Goal: Find specific page/section: Find specific page/section

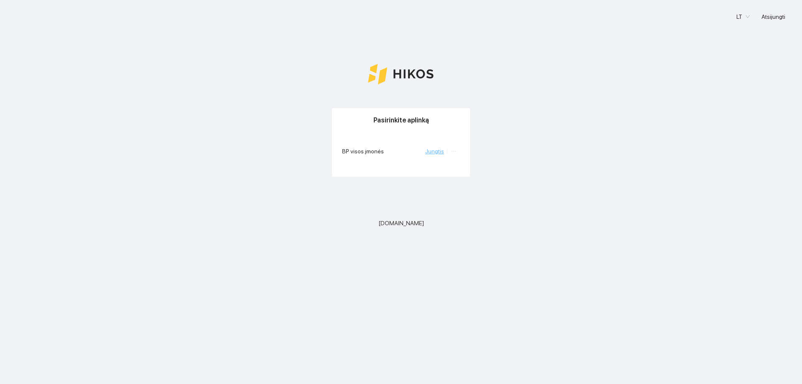
click at [432, 151] on link "Jungtis" at bounding box center [434, 151] width 19 height 7
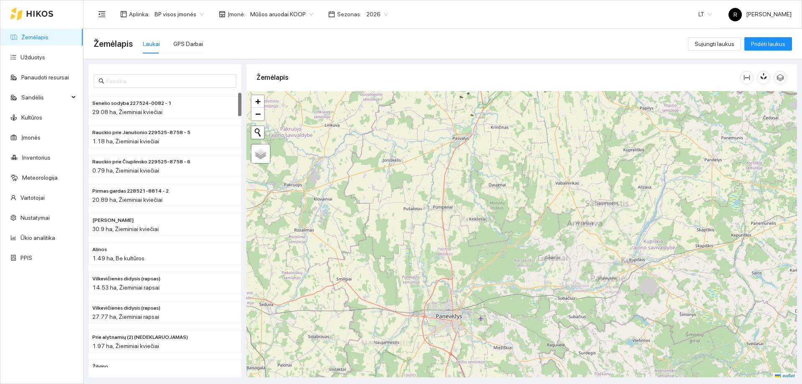
scroll to position [3, 0]
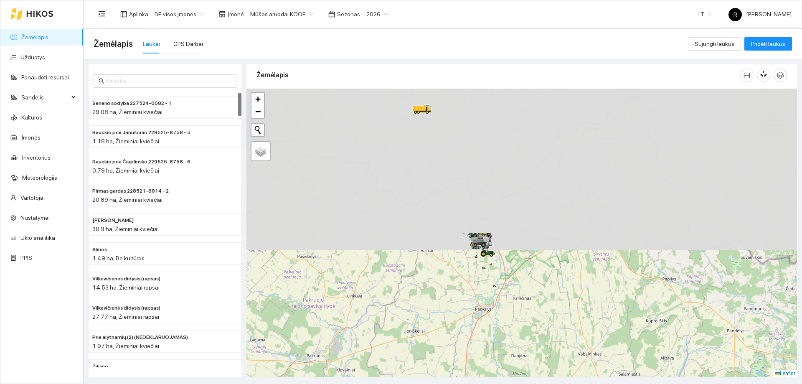
drag, startPoint x: 471, startPoint y: 127, endPoint x: 494, endPoint y: 301, distance: 175.2
click at [494, 301] on div at bounding box center [521, 233] width 550 height 289
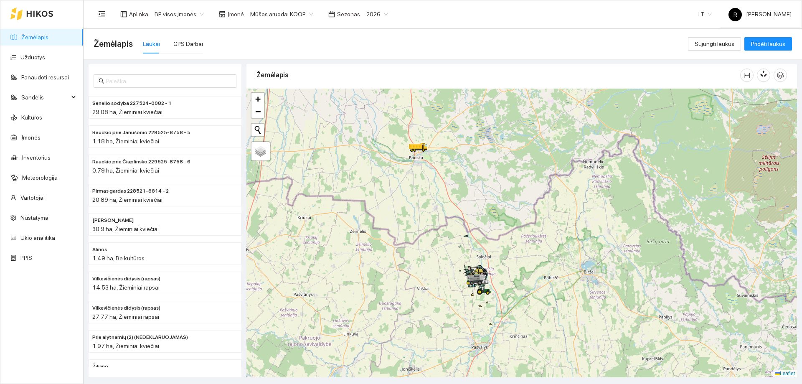
drag, startPoint x: 489, startPoint y: 195, endPoint x: 492, endPoint y: 286, distance: 91.5
click at [492, 286] on div at bounding box center [521, 233] width 550 height 289
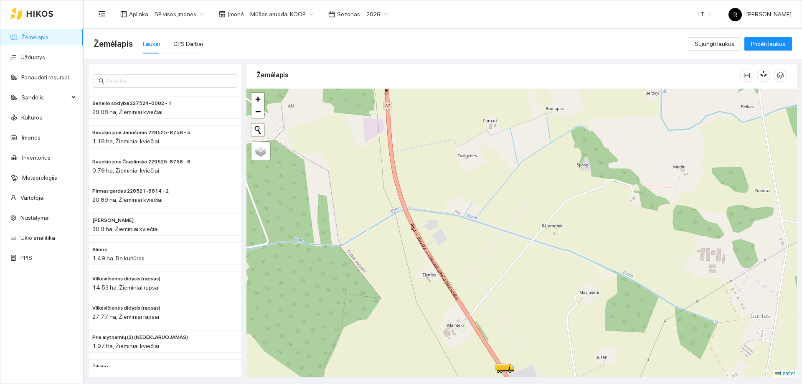
drag, startPoint x: 405, startPoint y: 156, endPoint x: 514, endPoint y: 400, distance: 267.4
click at [514, 383] on html "Žemėlapis Užduotys Panaudoti resursai Sandėlis Kultūros Įmonės Inventorius Mete…" at bounding box center [401, 192] width 802 height 384
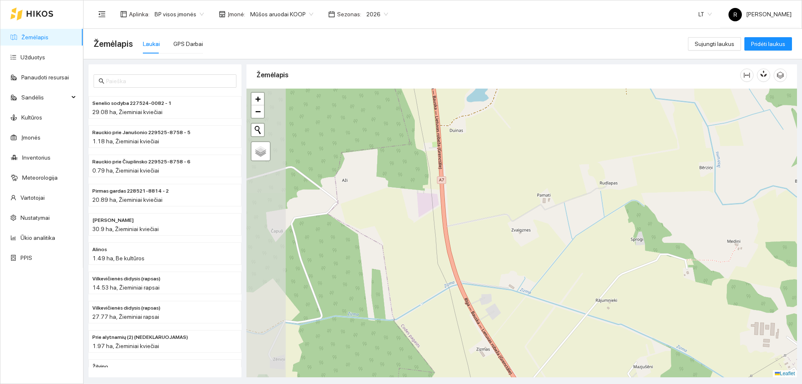
drag, startPoint x: 476, startPoint y: 241, endPoint x: 530, endPoint y: 316, distance: 92.4
click at [530, 316] on div at bounding box center [521, 233] width 550 height 289
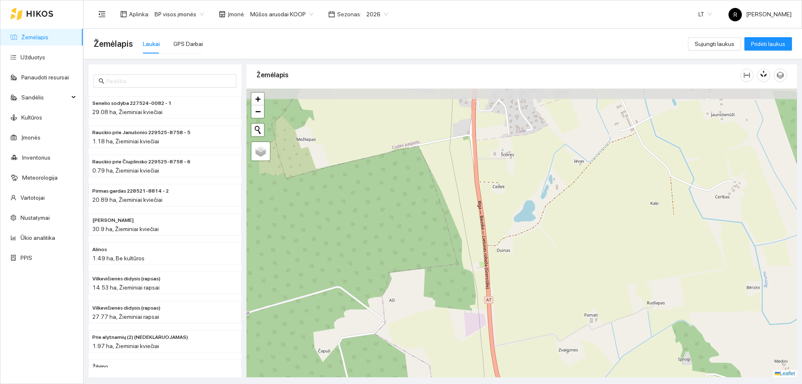
drag, startPoint x: 498, startPoint y: 259, endPoint x: 519, endPoint y: 233, distance: 33.0
click at [534, 335] on div at bounding box center [521, 233] width 550 height 289
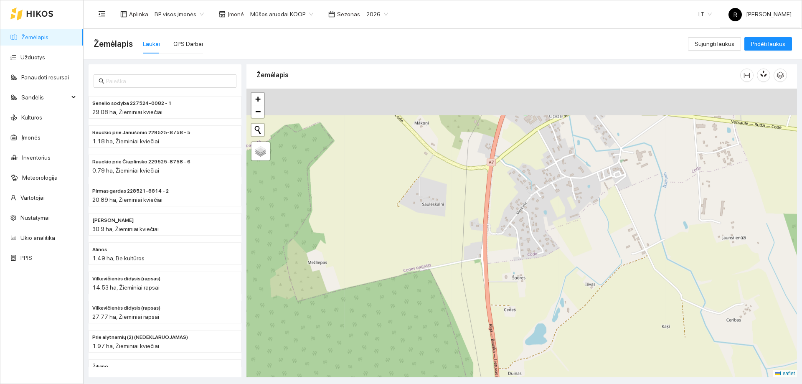
drag, startPoint x: 510, startPoint y: 205, endPoint x: 527, endPoint y: 362, distance: 158.7
click at [527, 363] on div at bounding box center [521, 233] width 550 height 289
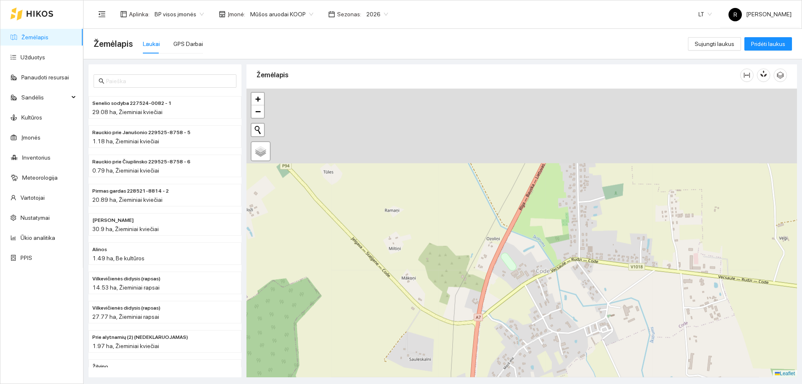
drag, startPoint x: 501, startPoint y: 246, endPoint x: 500, endPoint y: 316, distance: 70.1
click at [489, 383] on html "Žemėlapis Užduotys Panaudoti resursai Sandėlis Kultūros Įmonės Inventorius Mete…" at bounding box center [401, 192] width 802 height 384
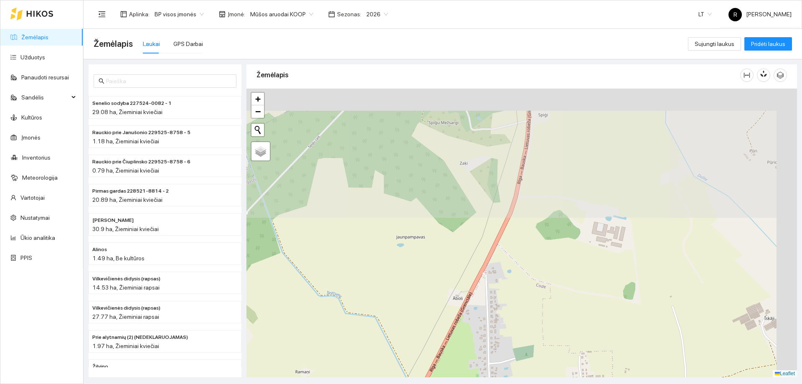
drag, startPoint x: 531, startPoint y: 199, endPoint x: 444, endPoint y: 373, distance: 194.9
click at [440, 383] on main "Žemėlapis Laukai GPS Darbai Sujungti laukus Pridėti laukus Senelio sodyba 22752…" at bounding box center [443, 206] width 718 height 355
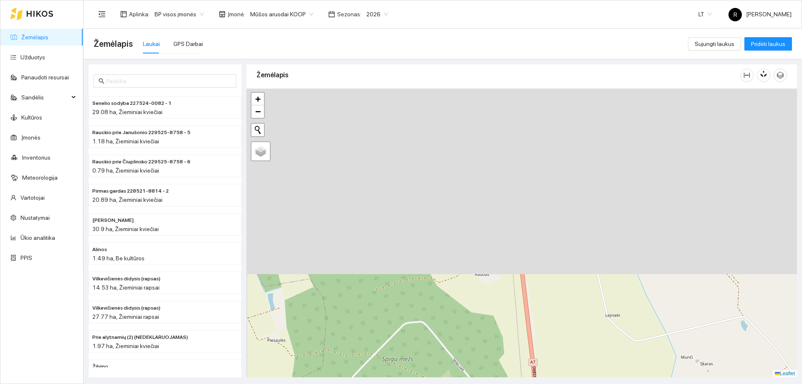
drag, startPoint x: 570, startPoint y: 130, endPoint x: 583, endPoint y: 374, distance: 243.8
click at [576, 383] on html "Žemėlapis Užduotys Panaudoti resursai Sandėlis Kultūros Įmonės Inventorius Mete…" at bounding box center [401, 192] width 802 height 384
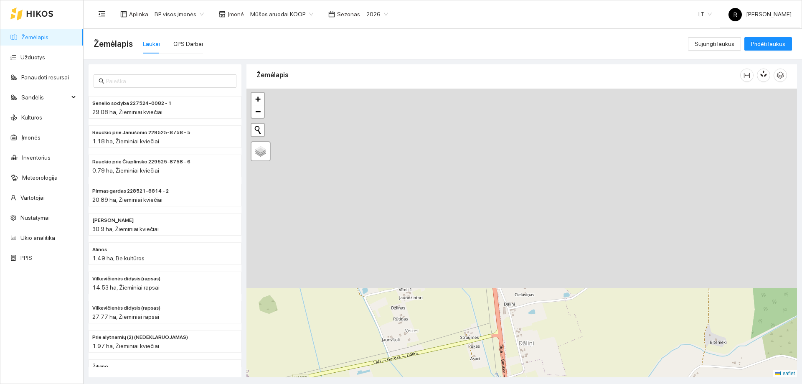
drag, startPoint x: 570, startPoint y: 167, endPoint x: 568, endPoint y: 395, distance: 228.0
click at [568, 383] on html "Žemėlapis Užduotys Panaudoti resursai Sandėlis Kultūros Įmonės Inventorius Mete…" at bounding box center [401, 192] width 802 height 384
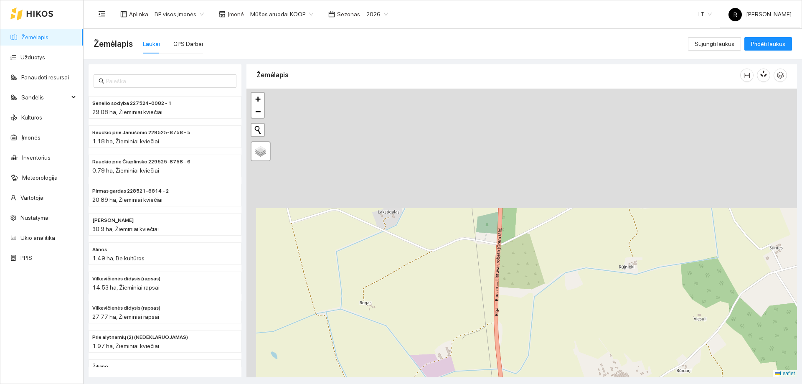
drag, startPoint x: 481, startPoint y: 193, endPoint x: 490, endPoint y: 309, distance: 115.6
click at [489, 313] on div at bounding box center [521, 233] width 550 height 289
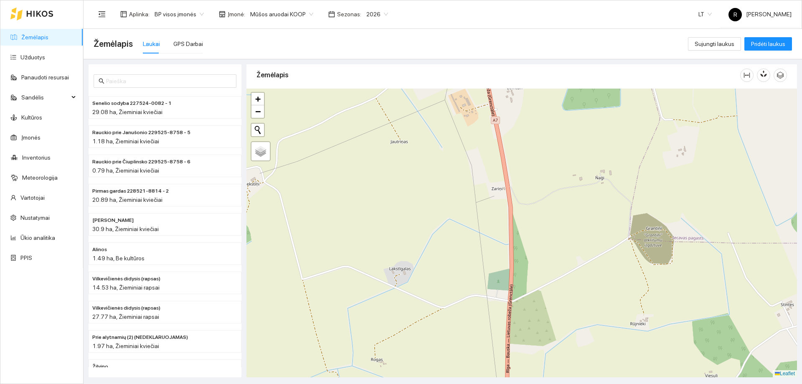
drag, startPoint x: 533, startPoint y: 205, endPoint x: 570, endPoint y: 336, distance: 135.6
click at [570, 337] on div at bounding box center [521, 233] width 550 height 289
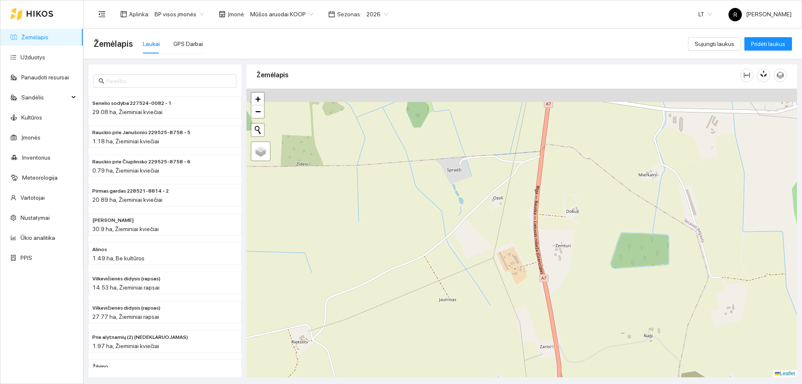
drag, startPoint x: 534, startPoint y: 201, endPoint x: 582, endPoint y: 347, distance: 154.1
click at [585, 359] on div at bounding box center [521, 233] width 550 height 289
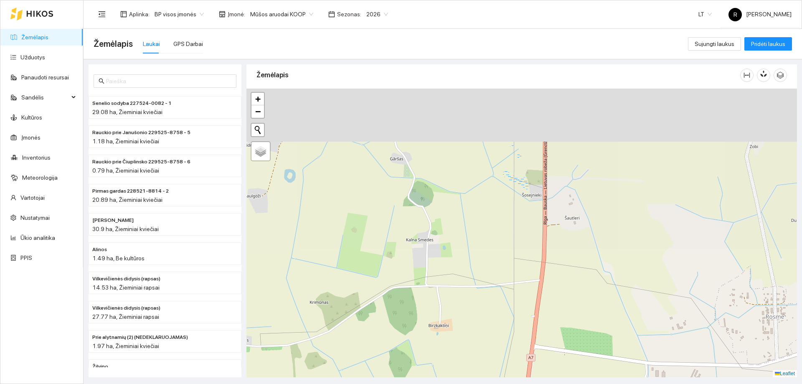
drag, startPoint x: 574, startPoint y: 203, endPoint x: 526, endPoint y: 348, distance: 152.5
click at [526, 380] on main "Žemėlapis Laukai GPS Darbai Sujungti laukus Pridėti laukus Senelio sodyba 22752…" at bounding box center [443, 206] width 718 height 355
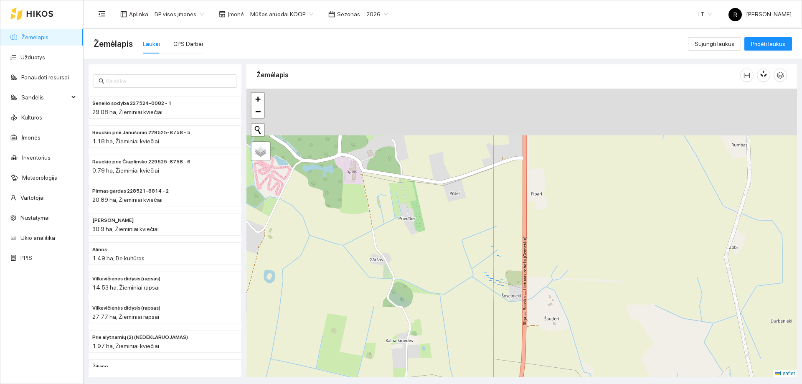
drag, startPoint x: 577, startPoint y: 236, endPoint x: 545, endPoint y: 311, distance: 81.4
click at [554, 339] on div at bounding box center [521, 233] width 550 height 289
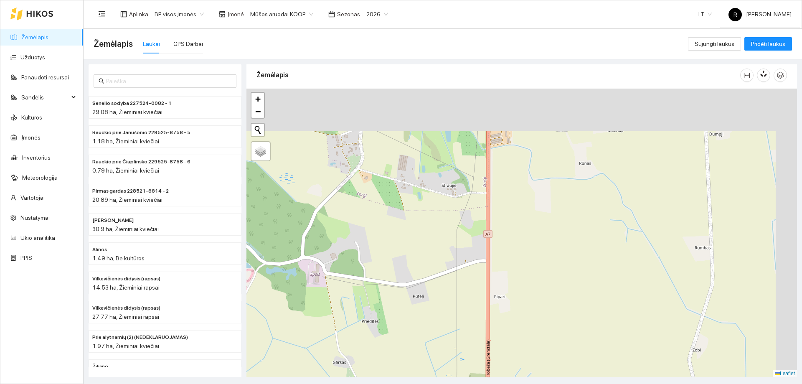
drag, startPoint x: 535, startPoint y: 186, endPoint x: 486, endPoint y: 312, distance: 135.5
click at [486, 312] on div at bounding box center [521, 233] width 550 height 289
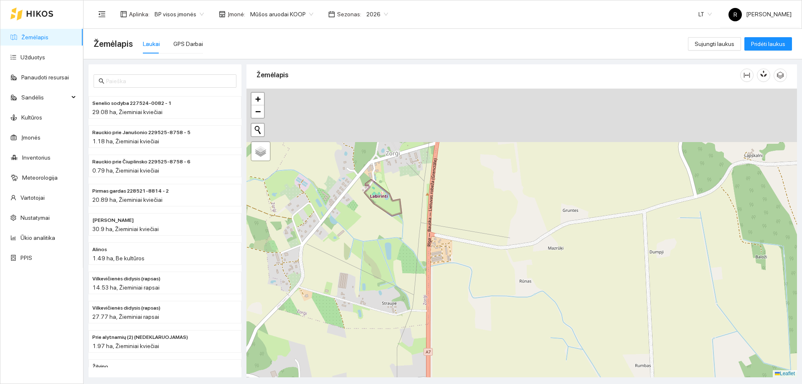
drag, startPoint x: 490, startPoint y: 107, endPoint x: 445, endPoint y: 209, distance: 111.0
click at [445, 208] on div at bounding box center [521, 233] width 550 height 289
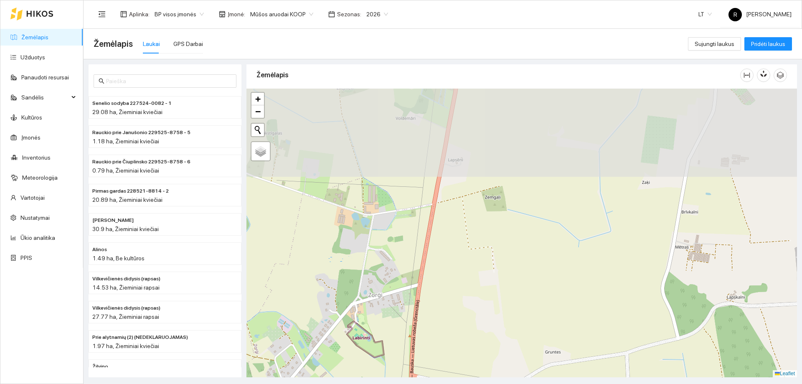
drag, startPoint x: 453, startPoint y: 186, endPoint x: 452, endPoint y: 234, distance: 48.4
click at [452, 234] on div at bounding box center [521, 233] width 550 height 289
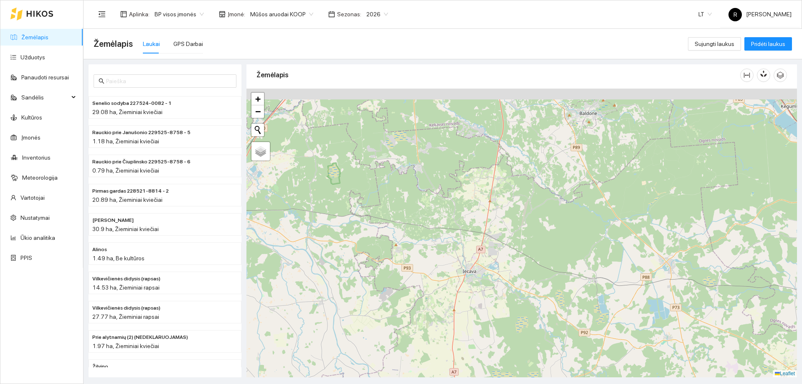
drag, startPoint x: 480, startPoint y: 156, endPoint x: 490, endPoint y: 223, distance: 67.5
click at [496, 249] on div at bounding box center [521, 233] width 550 height 289
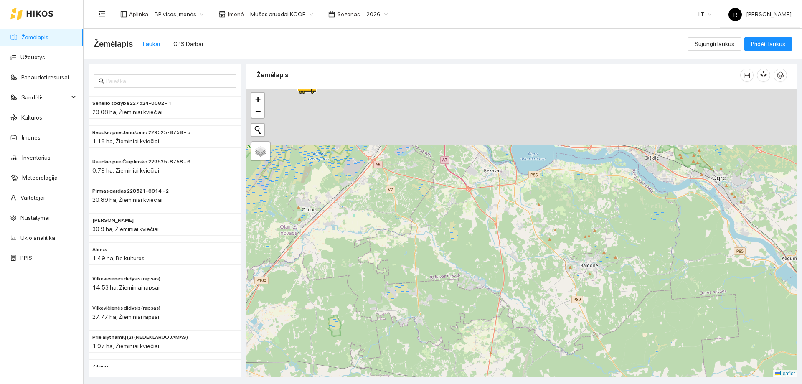
drag, startPoint x: 489, startPoint y: 173, endPoint x: 487, endPoint y: 315, distance: 142.0
click at [489, 324] on div at bounding box center [521, 233] width 550 height 289
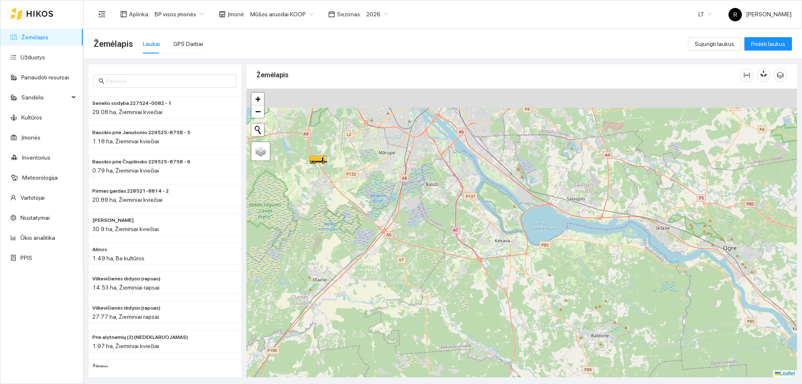
drag, startPoint x: 499, startPoint y: 203, endPoint x: 506, endPoint y: 256, distance: 53.1
click at [509, 273] on div at bounding box center [521, 233] width 550 height 289
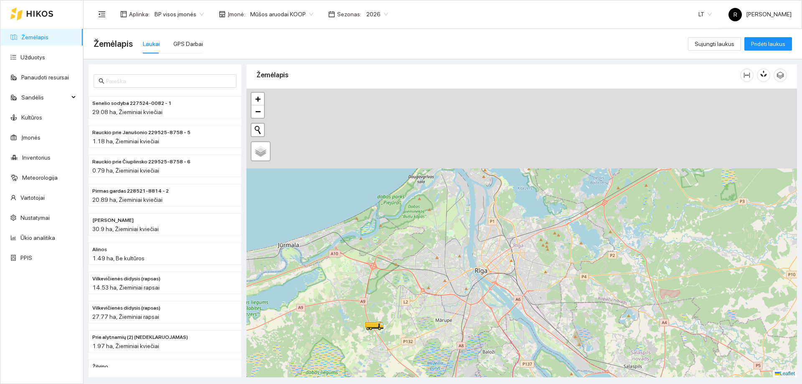
drag, startPoint x: 443, startPoint y: 130, endPoint x: 444, endPoint y: 239, distance: 109.0
click at [444, 239] on div at bounding box center [521, 233] width 550 height 289
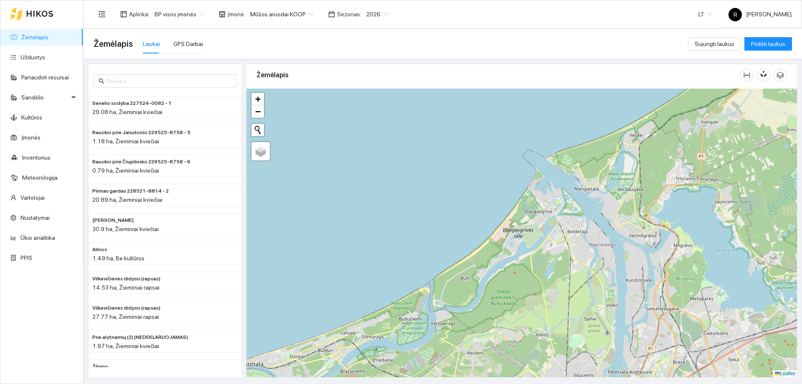
drag, startPoint x: 452, startPoint y: 251, endPoint x: 550, endPoint y: 338, distance: 131.3
click at [550, 338] on div at bounding box center [521, 233] width 550 height 289
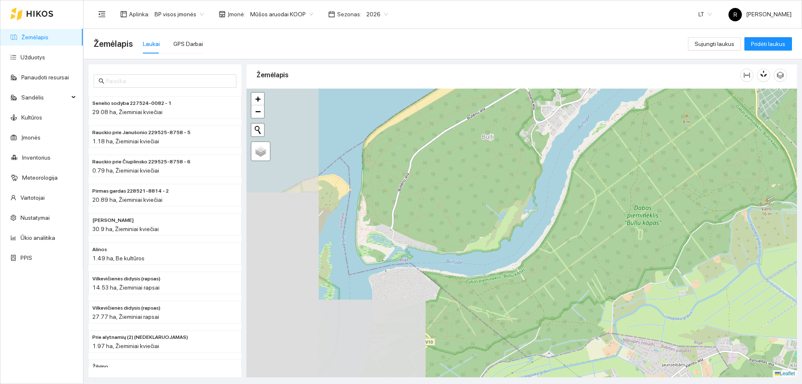
drag, startPoint x: 456, startPoint y: 206, endPoint x: 690, endPoint y: 261, distance: 240.6
click at [690, 261] on div at bounding box center [521, 233] width 550 height 289
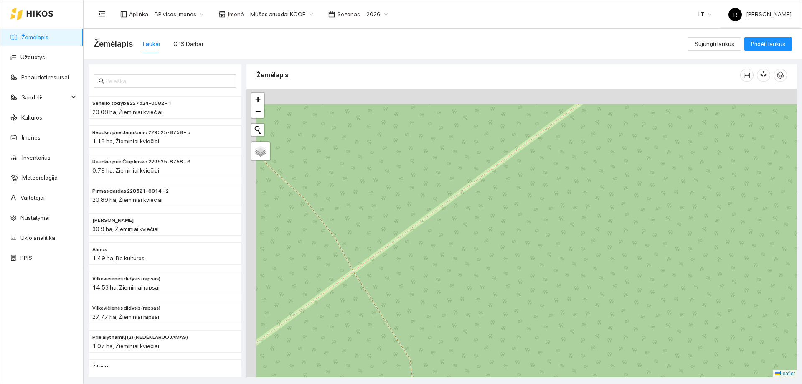
drag, startPoint x: 453, startPoint y: 162, endPoint x: 488, endPoint y: 240, distance: 86.1
click at [488, 240] on div at bounding box center [521, 233] width 550 height 289
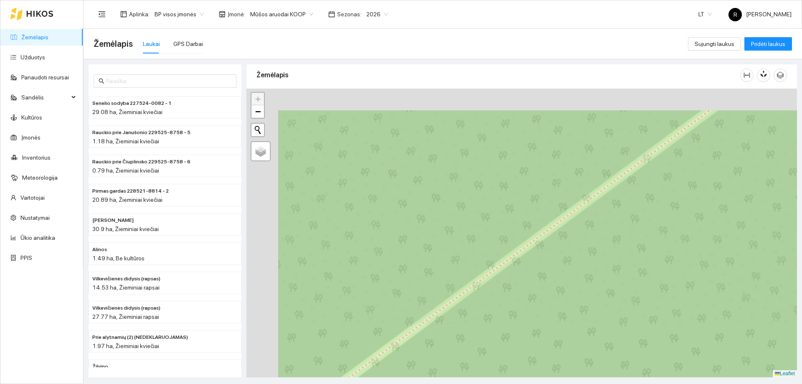
drag, startPoint x: 484, startPoint y: 167, endPoint x: 526, endPoint y: 203, distance: 55.6
click at [538, 257] on div at bounding box center [521, 233] width 550 height 289
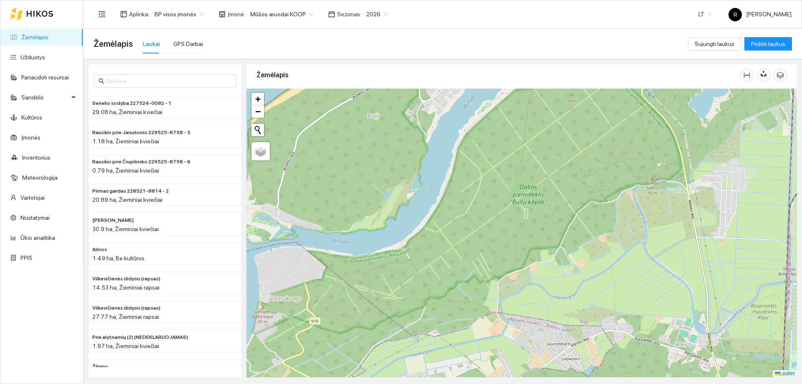
drag, startPoint x: 510, startPoint y: 185, endPoint x: 449, endPoint y: 229, distance: 75.4
click at [448, 231] on div at bounding box center [521, 233] width 550 height 289
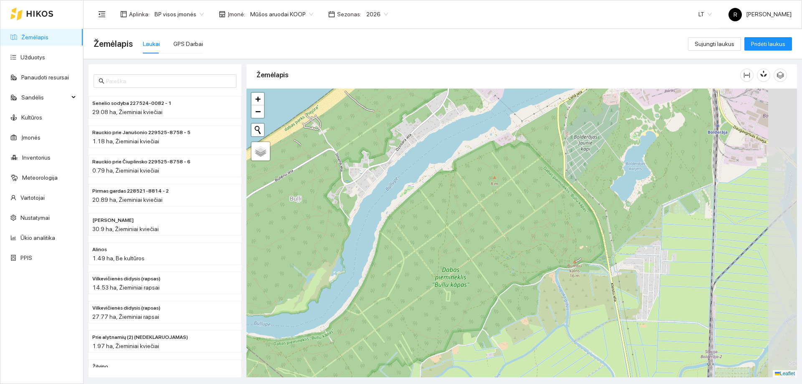
drag, startPoint x: 509, startPoint y: 187, endPoint x: 460, endPoint y: 248, distance: 78.7
click at [460, 248] on div at bounding box center [521, 233] width 550 height 289
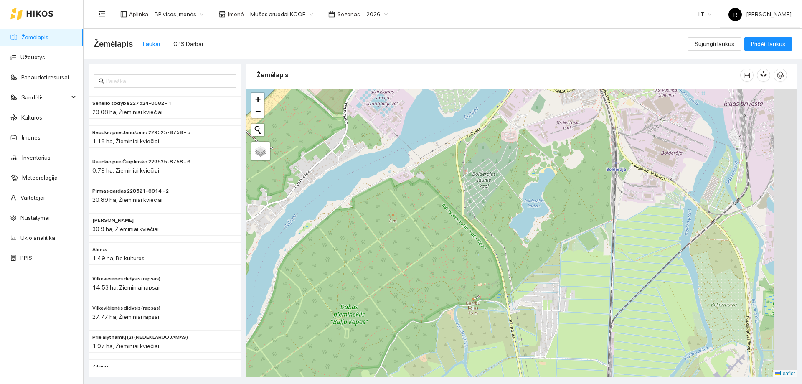
drag, startPoint x: 587, startPoint y: 212, endPoint x: 484, endPoint y: 246, distance: 108.3
click at [484, 246] on div at bounding box center [521, 233] width 550 height 289
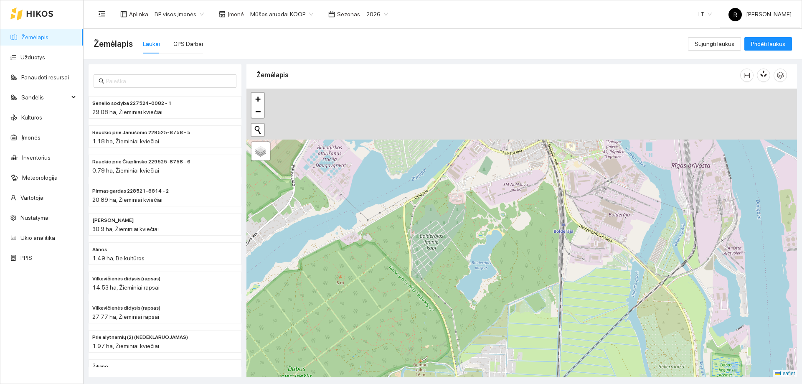
drag, startPoint x: 543, startPoint y: 181, endPoint x: 502, endPoint y: 232, distance: 65.3
click at [502, 232] on div at bounding box center [521, 233] width 550 height 289
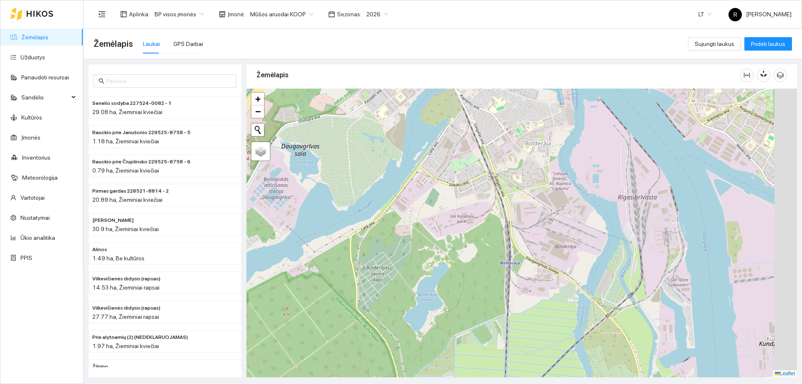
drag, startPoint x: 595, startPoint y: 187, endPoint x: 534, endPoint y: 223, distance: 71.0
click at [534, 223] on div at bounding box center [521, 233] width 550 height 289
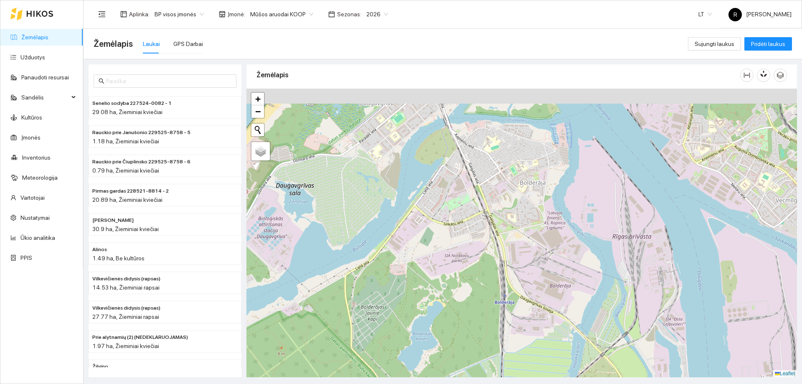
drag, startPoint x: 511, startPoint y: 147, endPoint x: 519, endPoint y: 200, distance: 53.3
click at [519, 200] on div at bounding box center [521, 233] width 550 height 289
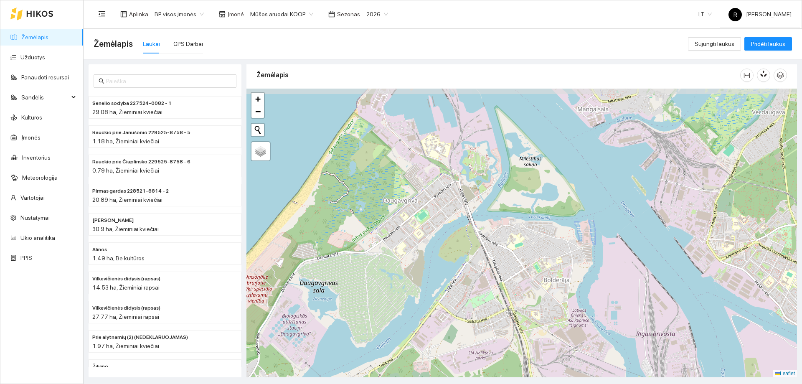
drag, startPoint x: 498, startPoint y: 159, endPoint x: 516, endPoint y: 232, distance: 75.5
click at [516, 232] on div at bounding box center [521, 233] width 550 height 289
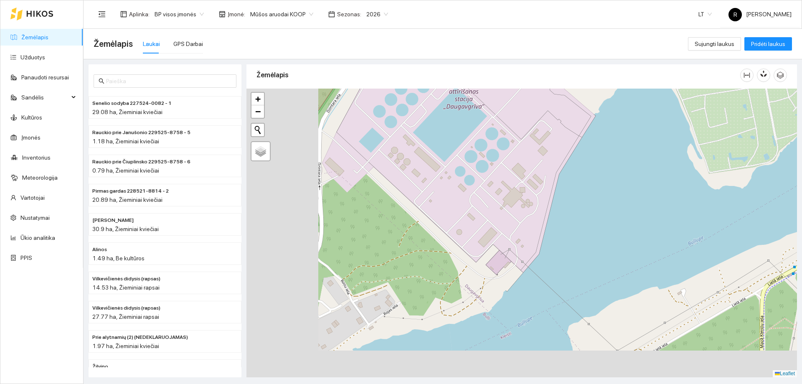
drag, startPoint x: 505, startPoint y: 187, endPoint x: 586, endPoint y: 149, distance: 89.1
click at [585, 149] on div at bounding box center [521, 233] width 550 height 289
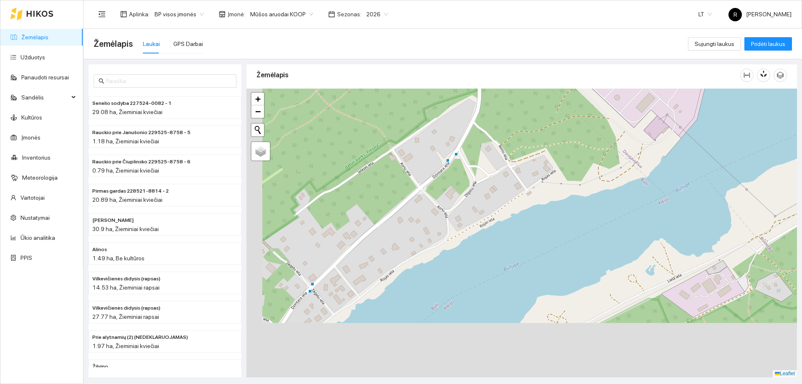
drag, startPoint x: 529, startPoint y: 239, endPoint x: 600, endPoint y: 144, distance: 117.9
click at [600, 144] on div at bounding box center [521, 233] width 550 height 289
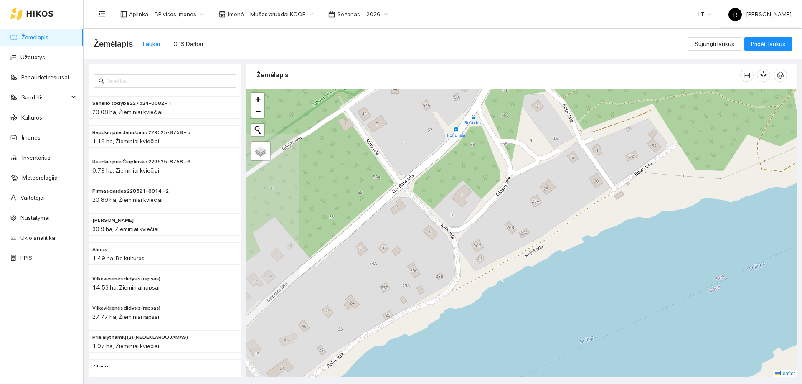
drag, startPoint x: 451, startPoint y: 234, endPoint x: 564, endPoint y: 237, distance: 112.8
click at [564, 237] on div at bounding box center [521, 233] width 550 height 289
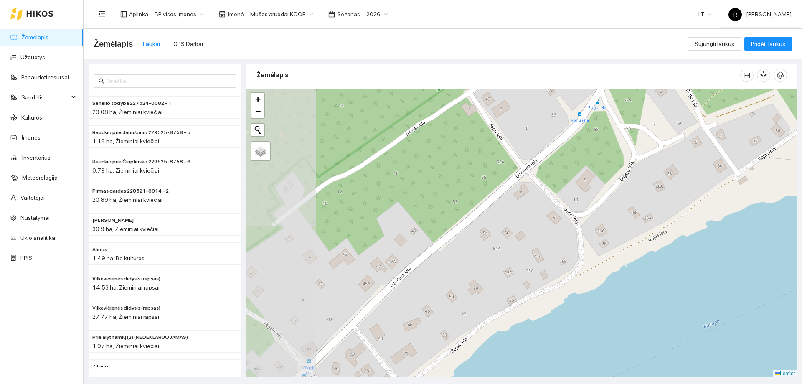
drag, startPoint x: 488, startPoint y: 230, endPoint x: 611, endPoint y: 215, distance: 124.5
click at [611, 215] on div at bounding box center [521, 233] width 550 height 289
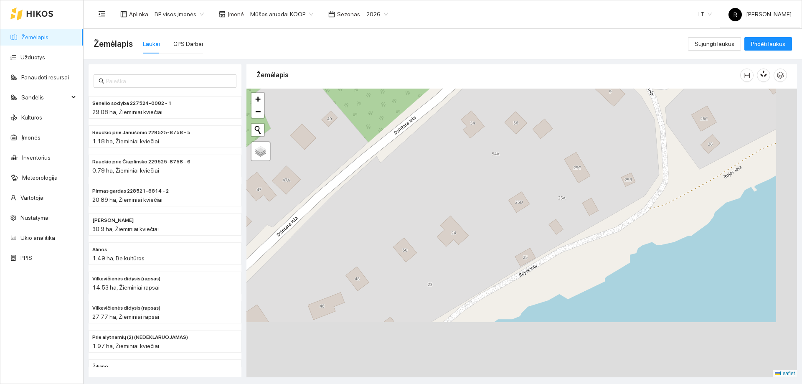
drag, startPoint x: 472, startPoint y: 260, endPoint x: 407, endPoint y: 136, distance: 140.1
click at [407, 137] on div at bounding box center [521, 233] width 550 height 289
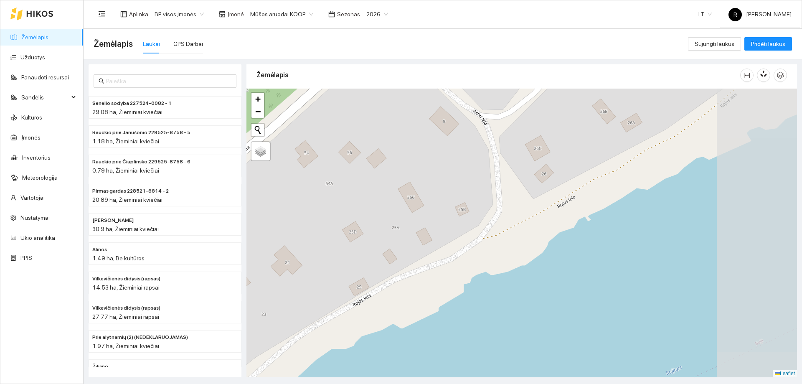
drag, startPoint x: 673, startPoint y: 187, endPoint x: 506, endPoint y: 220, distance: 169.5
click at [506, 220] on div at bounding box center [521, 233] width 550 height 289
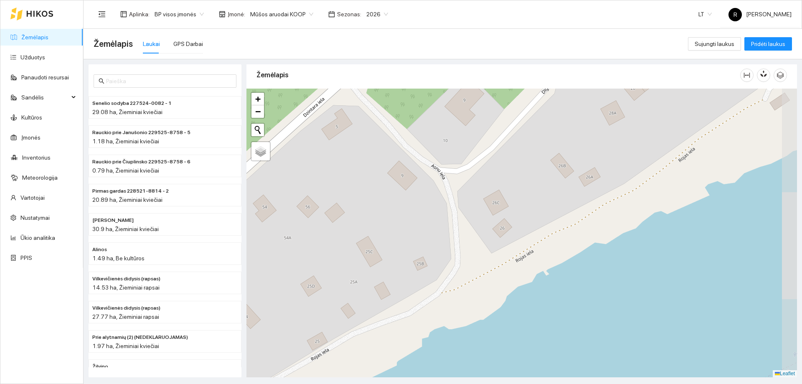
drag, startPoint x: 620, startPoint y: 184, endPoint x: 575, endPoint y: 240, distance: 72.2
click at [575, 240] on div at bounding box center [521, 233] width 550 height 289
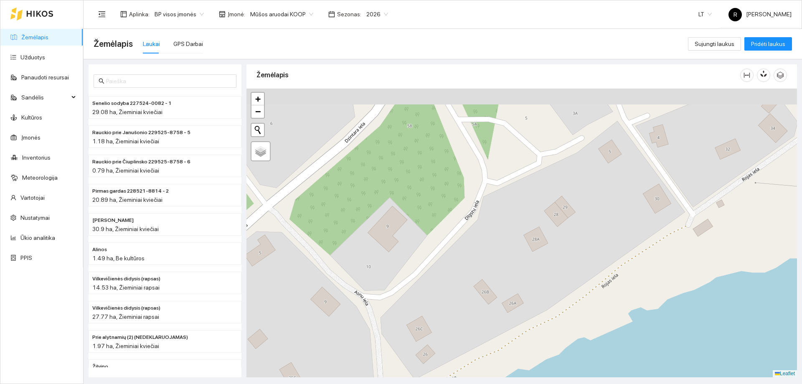
drag, startPoint x: 621, startPoint y: 162, endPoint x: 547, endPoint y: 286, distance: 145.1
click at [547, 286] on div at bounding box center [521, 233] width 550 height 289
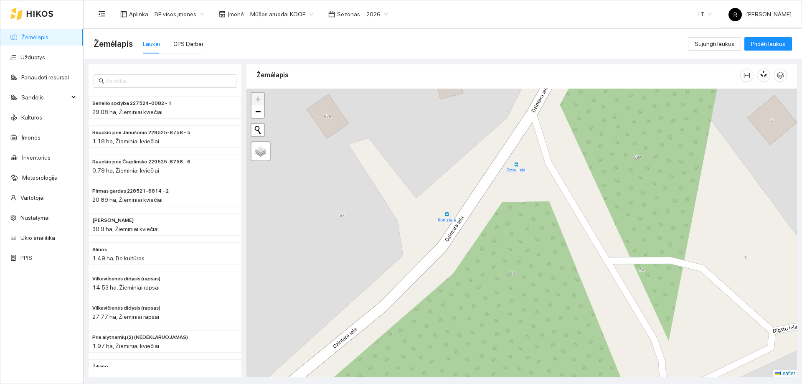
drag, startPoint x: 543, startPoint y: 152, endPoint x: 796, endPoint y: 367, distance: 331.5
click at [801, 377] on main "Žemėlapis Laukai GPS Darbai Sujungti laukus Pridėti laukus Senelio sodyba 22752…" at bounding box center [443, 206] width 718 height 355
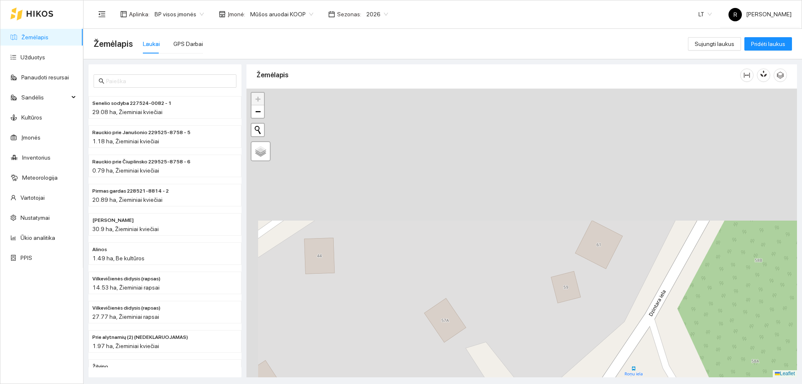
drag, startPoint x: 558, startPoint y: 195, endPoint x: 687, endPoint y: 392, distance: 236.1
click at [687, 383] on html "Žemėlapis Užduotys Panaudoti resursai Sandėlis Kultūros Įmonės Inventorius Mete…" at bounding box center [401, 192] width 802 height 384
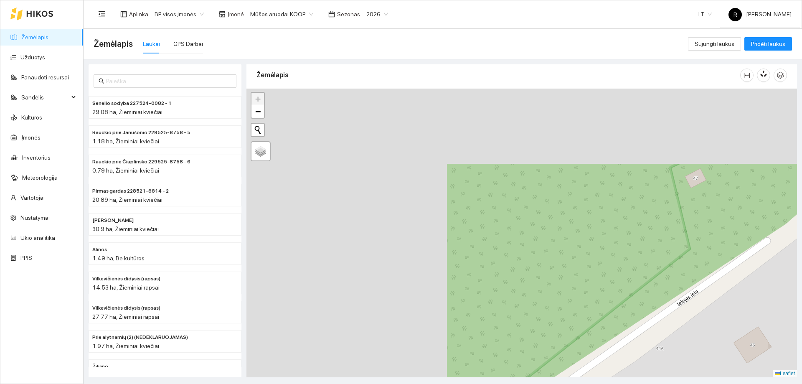
drag, startPoint x: 517, startPoint y: 232, endPoint x: 633, endPoint y: 286, distance: 128.5
click at [795, 383] on html "Žemėlapis Užduotys Panaudoti resursai Sandėlis Kultūros Įmonės Inventorius Mete…" at bounding box center [401, 192] width 802 height 384
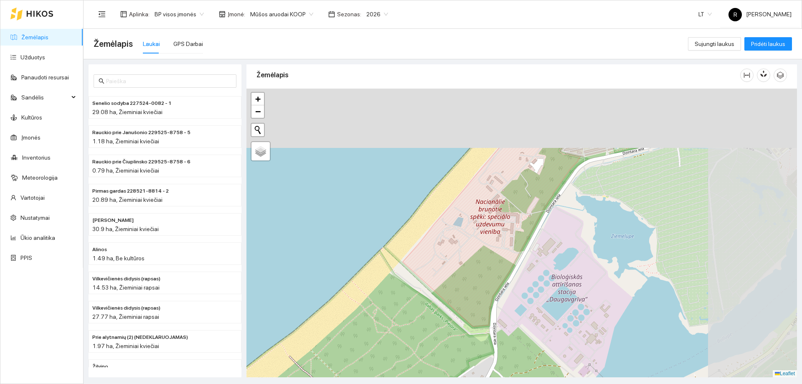
drag, startPoint x: 532, startPoint y: 255, endPoint x: 374, endPoint y: 330, distance: 174.2
click at [371, 343] on div at bounding box center [521, 233] width 550 height 289
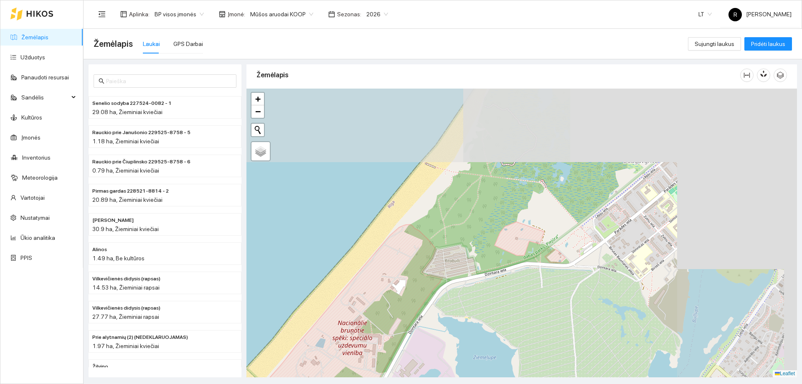
drag, startPoint x: 620, startPoint y: 170, endPoint x: 485, endPoint y: 292, distance: 181.8
click at [486, 292] on div at bounding box center [521, 233] width 550 height 289
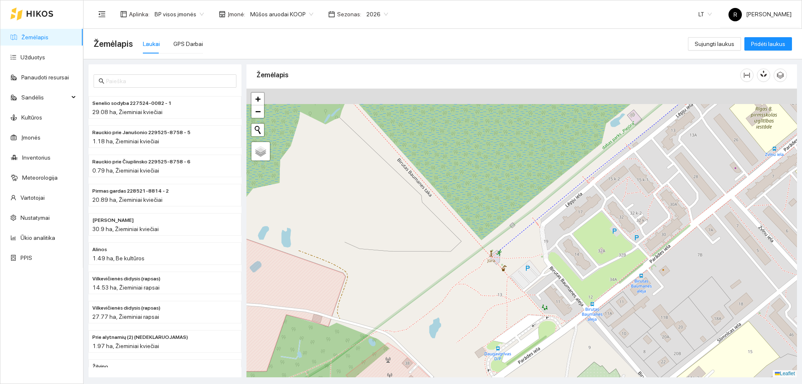
drag, startPoint x: 636, startPoint y: 212, endPoint x: 605, endPoint y: 250, distance: 49.8
click at [606, 249] on div at bounding box center [521, 233] width 550 height 289
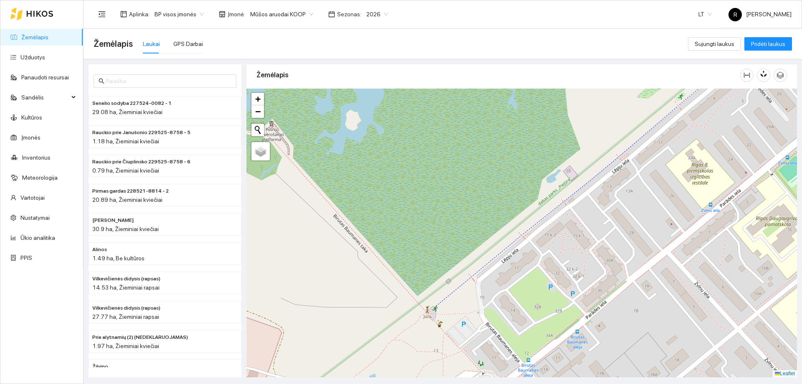
drag, startPoint x: 617, startPoint y: 232, endPoint x: 572, endPoint y: 270, distance: 59.0
click at [572, 270] on div at bounding box center [521, 233] width 550 height 289
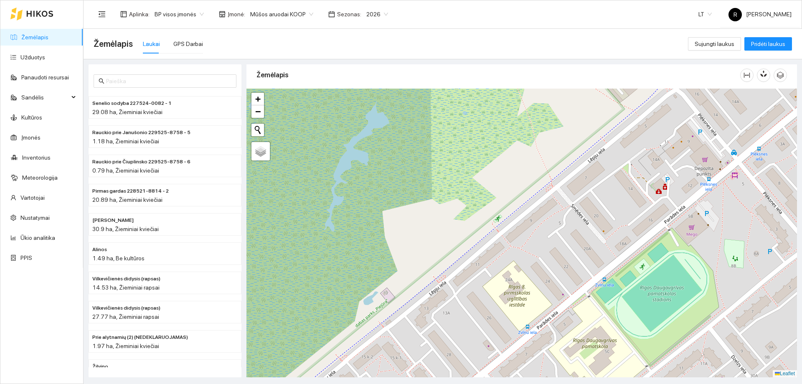
drag, startPoint x: 640, startPoint y: 240, endPoint x: 458, endPoint y: 362, distance: 219.8
click at [458, 362] on div at bounding box center [521, 233] width 550 height 289
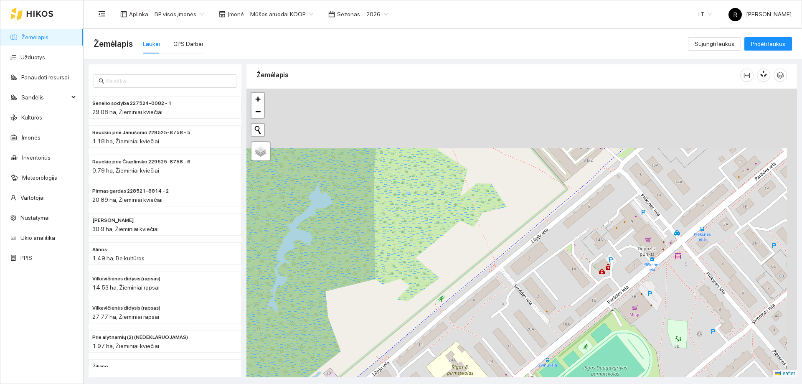
drag, startPoint x: 672, startPoint y: 183, endPoint x: 585, endPoint y: 283, distance: 132.0
click at [585, 283] on div at bounding box center [521, 233] width 550 height 289
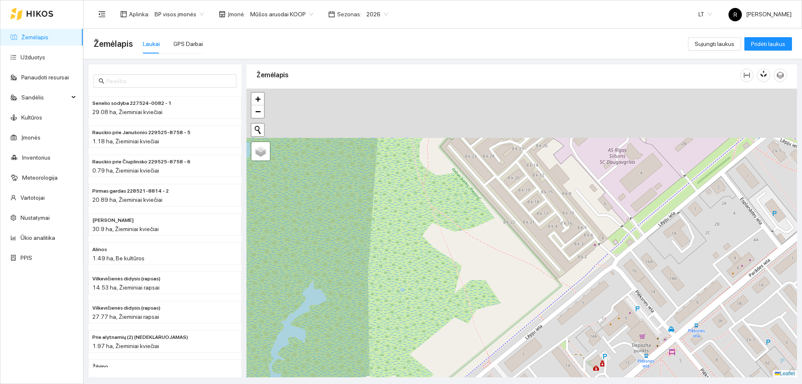
drag, startPoint x: 649, startPoint y: 217, endPoint x: 673, endPoint y: 294, distance: 80.4
click at [673, 294] on div at bounding box center [521, 233] width 550 height 289
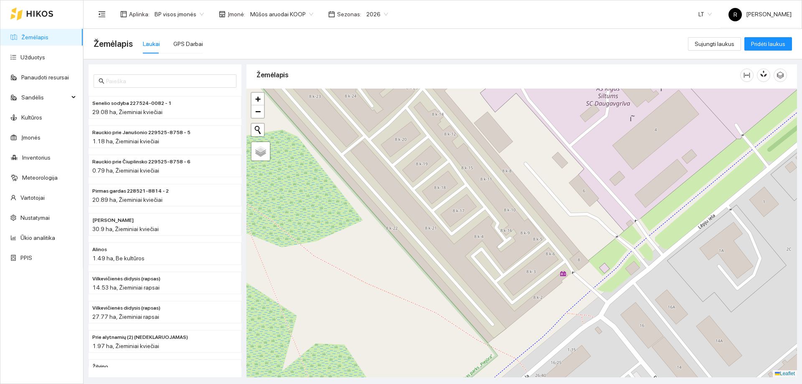
drag, startPoint x: 668, startPoint y: 282, endPoint x: 665, endPoint y: 160, distance: 122.4
click at [664, 161] on div at bounding box center [521, 233] width 550 height 289
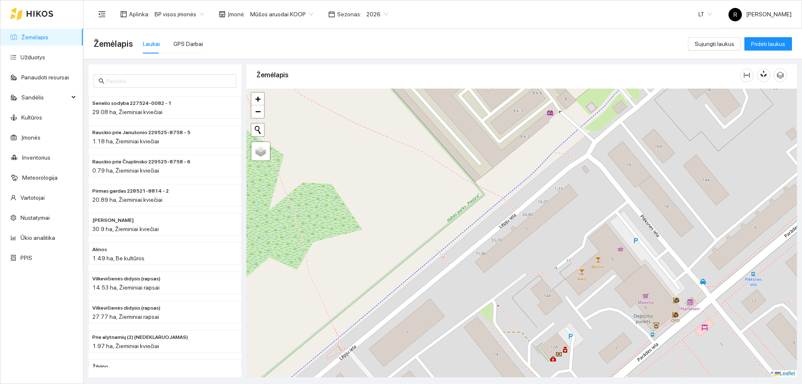
drag, startPoint x: 672, startPoint y: 246, endPoint x: 661, endPoint y: 179, distance: 67.7
click at [661, 179] on div at bounding box center [521, 233] width 550 height 289
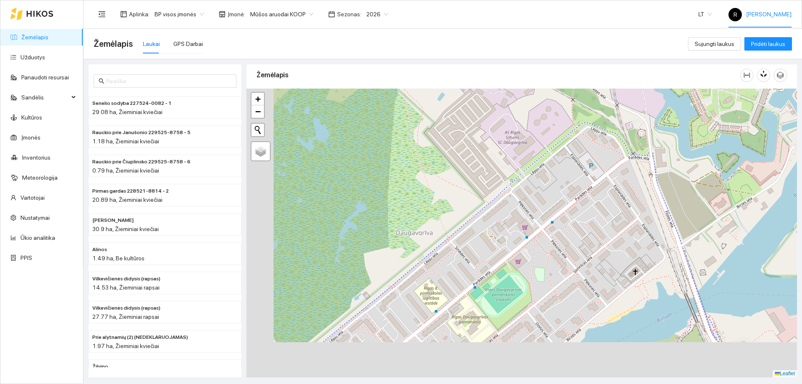
drag, startPoint x: 527, startPoint y: 343, endPoint x: 736, endPoint y: 16, distance: 387.5
click at [736, 17] on section "Aplinka : BP visos įmonės Įmonė : Mūšos aruodai KOOP Sezonas : 2026 LT R Rimant…" at bounding box center [443, 192] width 718 height 384
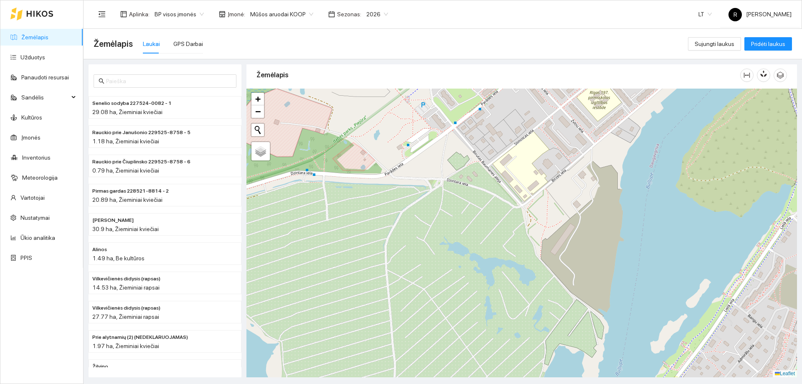
drag, startPoint x: 334, startPoint y: 133, endPoint x: 340, endPoint y: 142, distance: 10.7
click at [340, 142] on div at bounding box center [521, 233] width 550 height 289
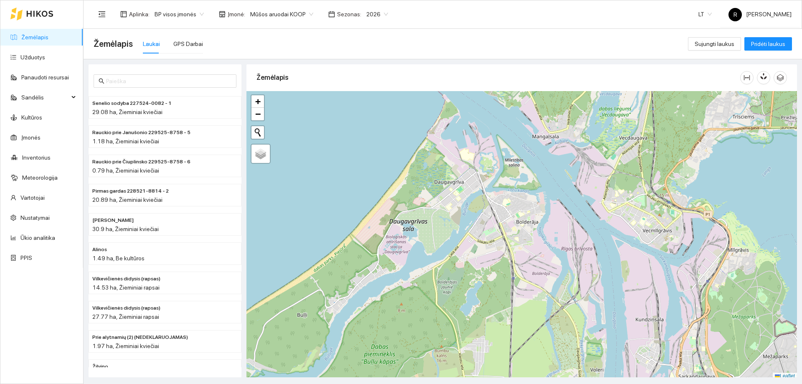
scroll to position [3, 0]
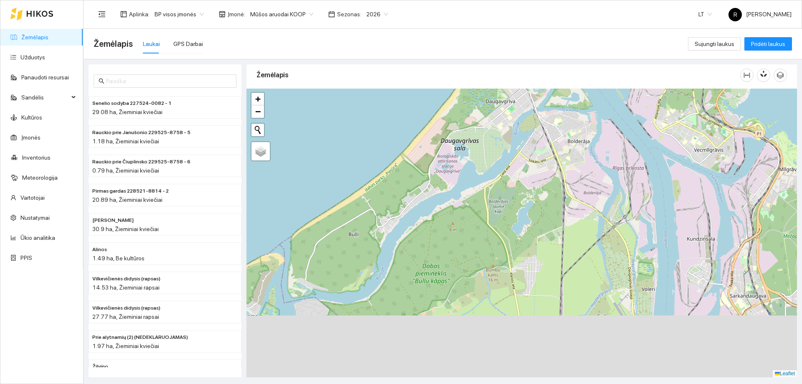
drag, startPoint x: 433, startPoint y: 261, endPoint x: 521, endPoint y: 107, distance: 177.1
click at [521, 107] on div at bounding box center [521, 233] width 550 height 289
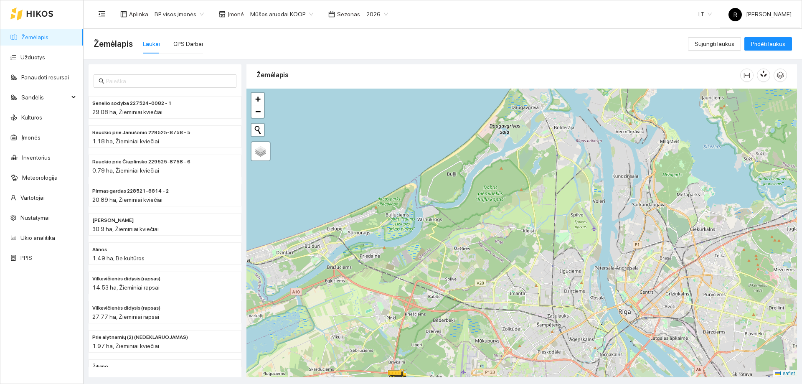
drag, startPoint x: 515, startPoint y: 272, endPoint x: 494, endPoint y: 149, distance: 124.6
click at [494, 159] on div at bounding box center [521, 233] width 550 height 289
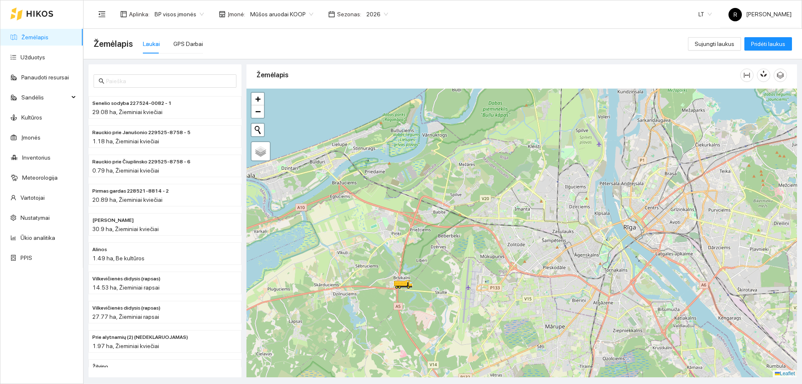
drag, startPoint x: 348, startPoint y: 202, endPoint x: 409, endPoint y: 178, distance: 65.4
click at [409, 178] on div at bounding box center [521, 233] width 550 height 289
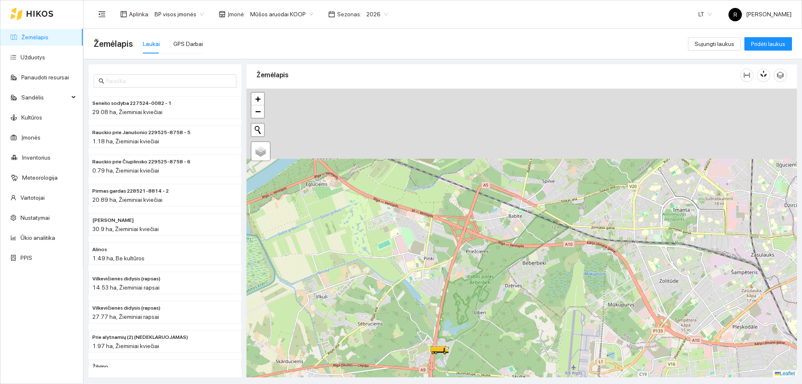
drag, startPoint x: 430, startPoint y: 145, endPoint x: 416, endPoint y: 233, distance: 88.8
click at [416, 233] on div at bounding box center [521, 233] width 550 height 289
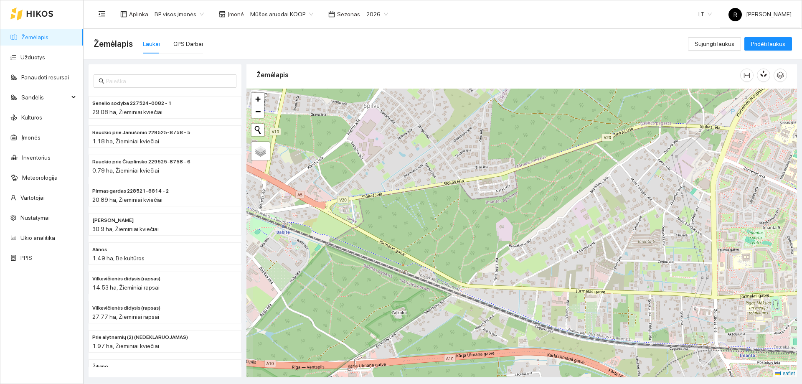
drag, startPoint x: 365, startPoint y: 276, endPoint x: 383, endPoint y: 257, distance: 26.3
click at [383, 257] on div at bounding box center [521, 233] width 550 height 289
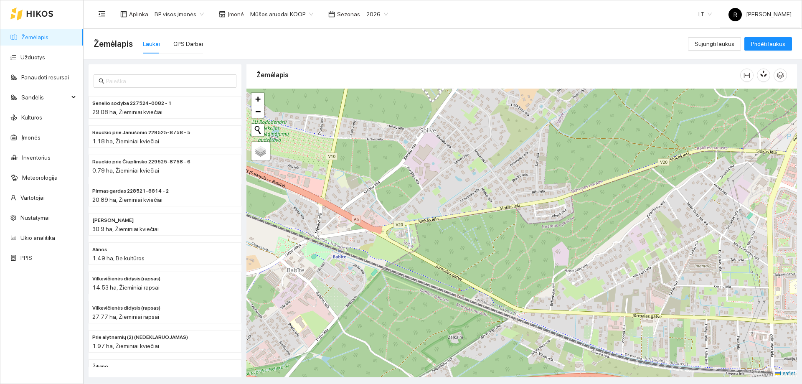
drag, startPoint x: 419, startPoint y: 261, endPoint x: 453, endPoint y: 278, distance: 37.9
click at [452, 278] on div at bounding box center [521, 233] width 550 height 289
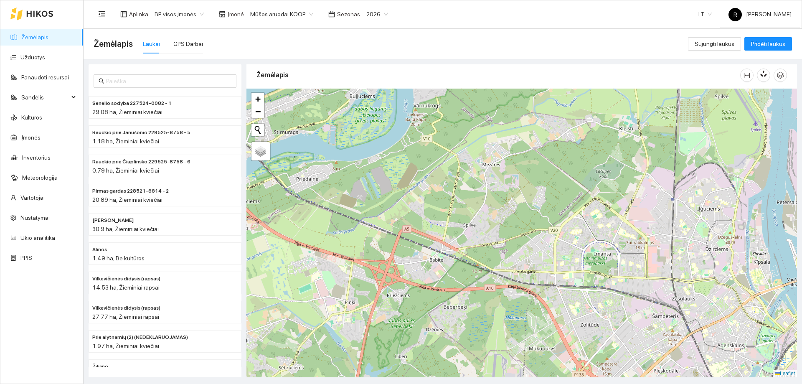
drag, startPoint x: 320, startPoint y: 245, endPoint x: 402, endPoint y: 247, distance: 81.9
click at [402, 247] on div at bounding box center [521, 233] width 550 height 289
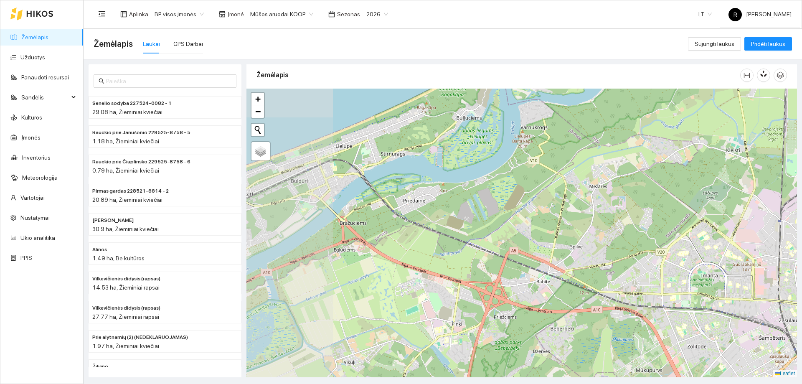
drag, startPoint x: 315, startPoint y: 250, endPoint x: 423, endPoint y: 271, distance: 109.7
click at [422, 271] on div at bounding box center [521, 233] width 550 height 289
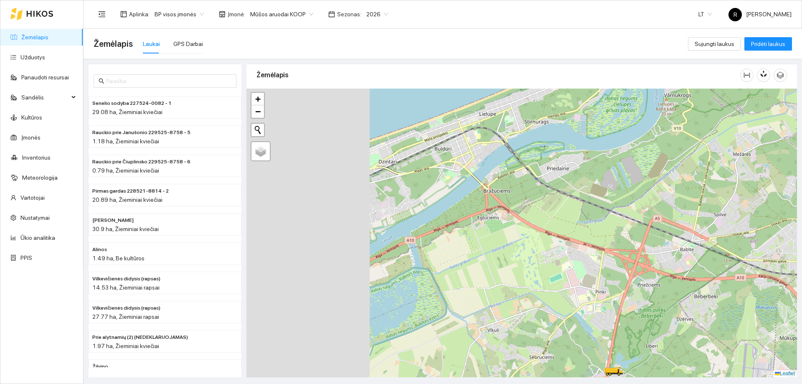
drag, startPoint x: 357, startPoint y: 236, endPoint x: 522, endPoint y: 199, distance: 169.0
click at [522, 199] on div at bounding box center [521, 233] width 550 height 289
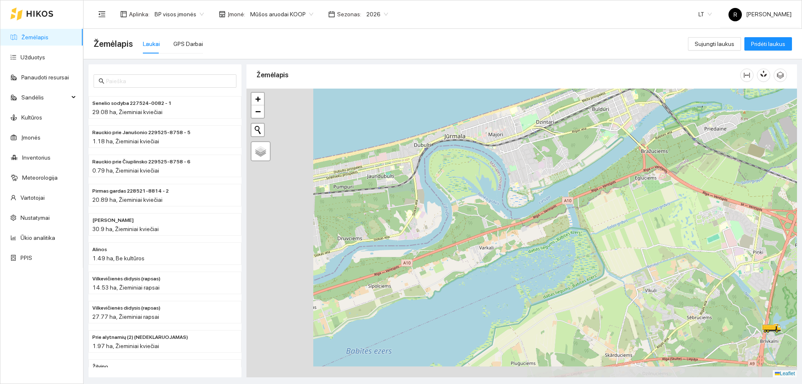
drag, startPoint x: 495, startPoint y: 226, endPoint x: 596, endPoint y: 203, distance: 103.7
click at [596, 203] on div at bounding box center [521, 233] width 550 height 289
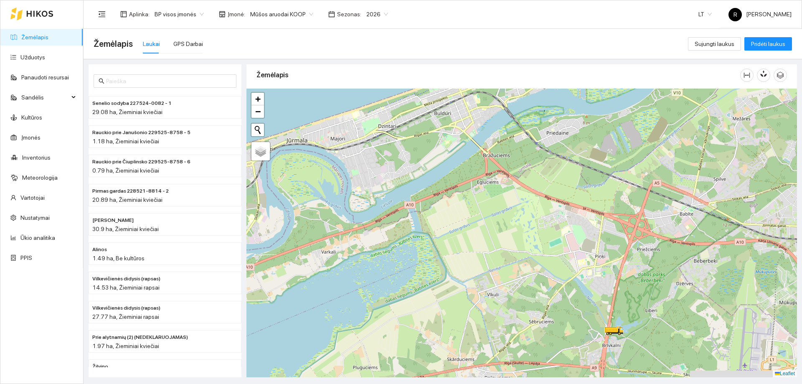
drag, startPoint x: 578, startPoint y: 201, endPoint x: 362, endPoint y: 217, distance: 216.8
click at [362, 217] on div at bounding box center [521, 233] width 550 height 289
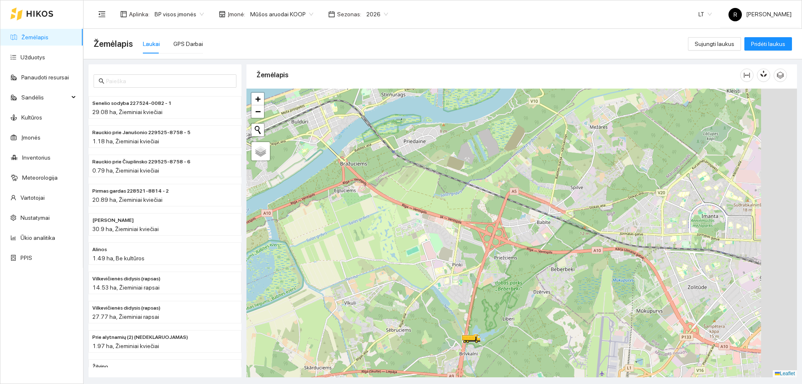
drag, startPoint x: 482, startPoint y: 227, endPoint x: 353, endPoint y: 224, distance: 128.6
click at [353, 224] on div at bounding box center [521, 233] width 550 height 289
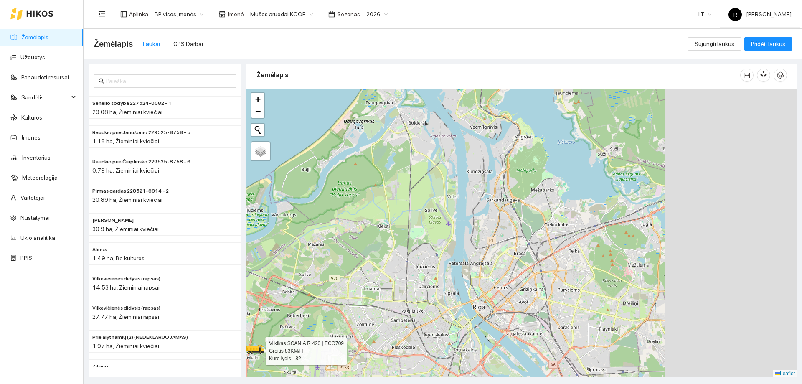
drag, startPoint x: 754, startPoint y: 256, endPoint x: 564, endPoint y: 273, distance: 189.9
click at [564, 273] on div at bounding box center [521, 233] width 550 height 289
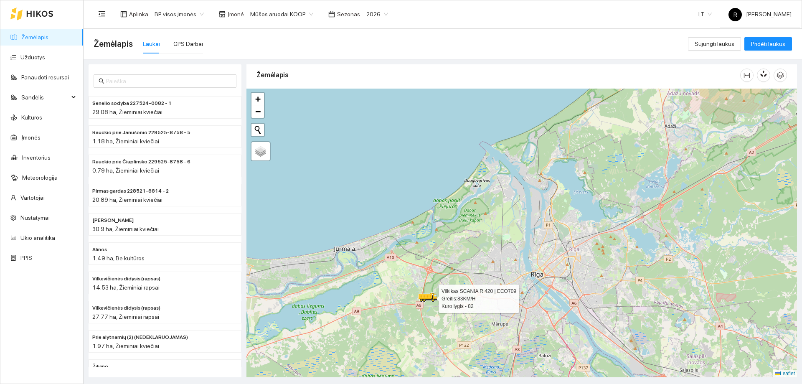
drag, startPoint x: 708, startPoint y: 167, endPoint x: 624, endPoint y: 206, distance: 93.0
click at [624, 206] on div at bounding box center [521, 233] width 550 height 289
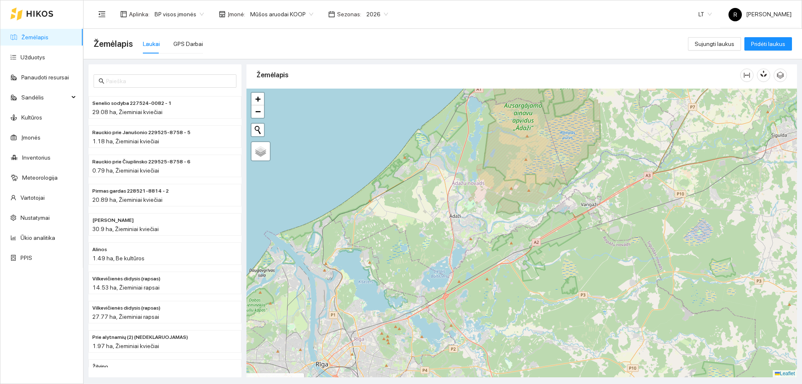
drag, startPoint x: 732, startPoint y: 193, endPoint x: 554, endPoint y: 280, distance: 197.6
click at [560, 272] on div at bounding box center [521, 233] width 550 height 289
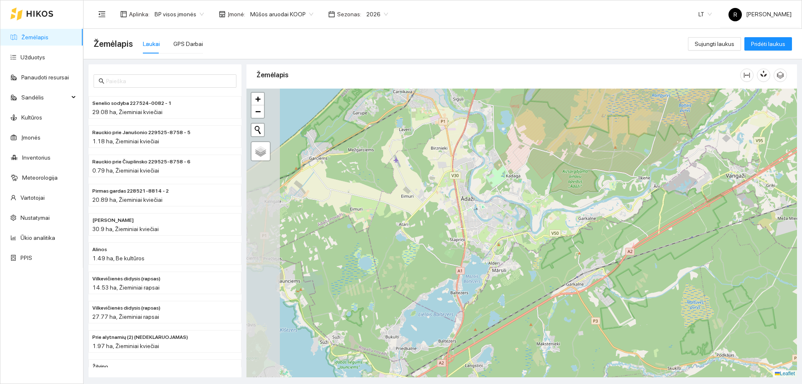
drag, startPoint x: 565, startPoint y: 202, endPoint x: 606, endPoint y: 239, distance: 55.6
click at [605, 246] on div at bounding box center [521, 233] width 550 height 289
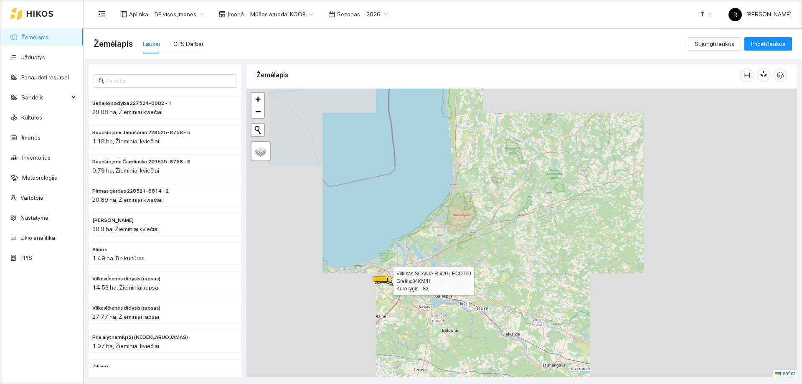
drag, startPoint x: 458, startPoint y: 319, endPoint x: 486, endPoint y: 192, distance: 130.4
click at [486, 192] on div at bounding box center [521, 233] width 550 height 289
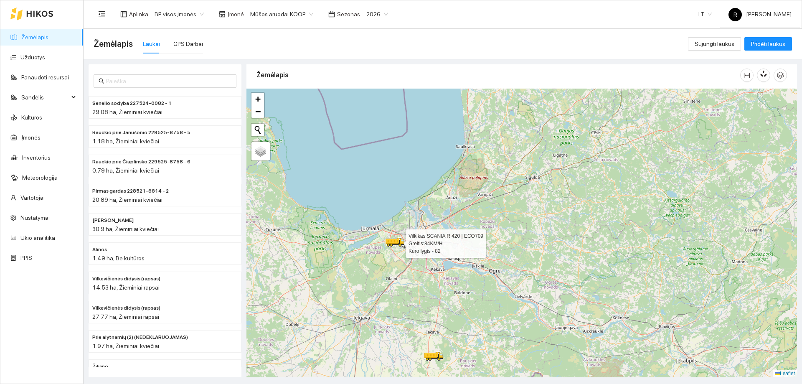
click at [527, 338] on div at bounding box center [521, 233] width 550 height 289
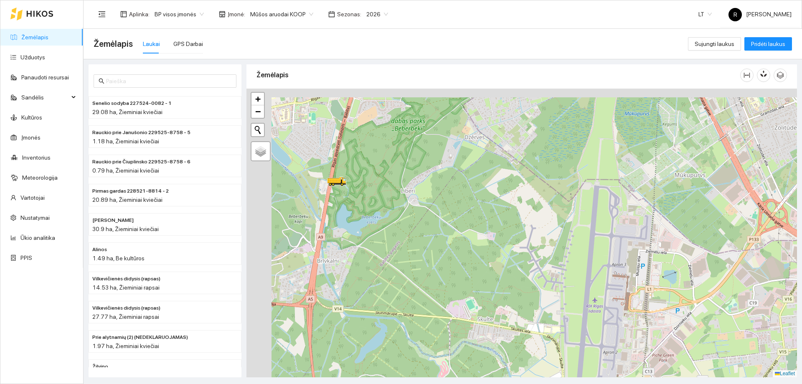
drag, startPoint x: 360, startPoint y: 196, endPoint x: 485, endPoint y: 211, distance: 125.8
click at [484, 212] on div at bounding box center [521, 233] width 550 height 289
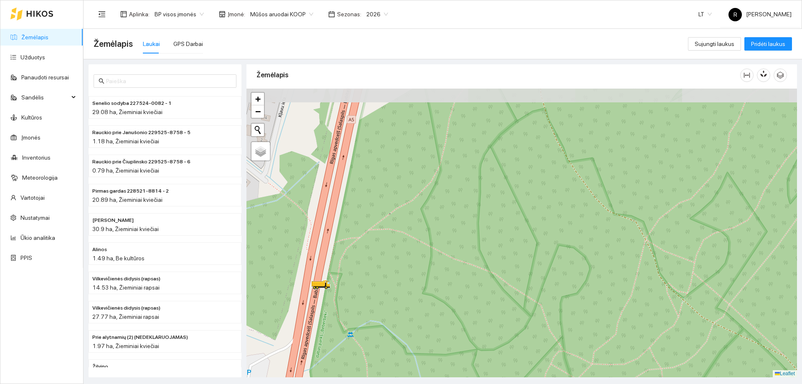
drag, startPoint x: 360, startPoint y: 170, endPoint x: 324, endPoint y: 349, distance: 182.7
click at [324, 349] on div at bounding box center [521, 233] width 550 height 289
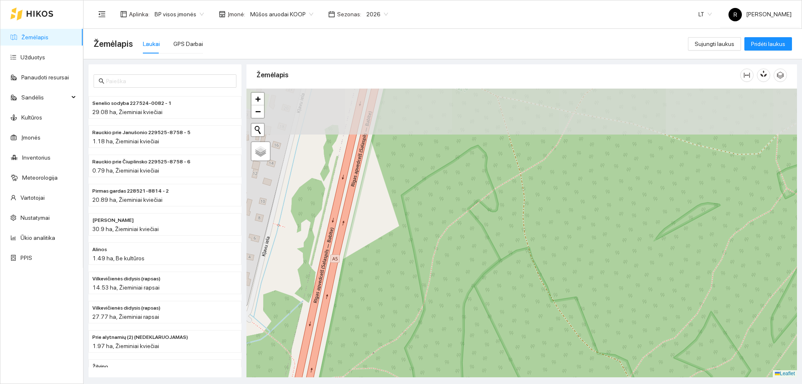
drag, startPoint x: 380, startPoint y: 194, endPoint x: 363, endPoint y: 334, distance: 140.8
click at [363, 334] on div at bounding box center [521, 233] width 550 height 289
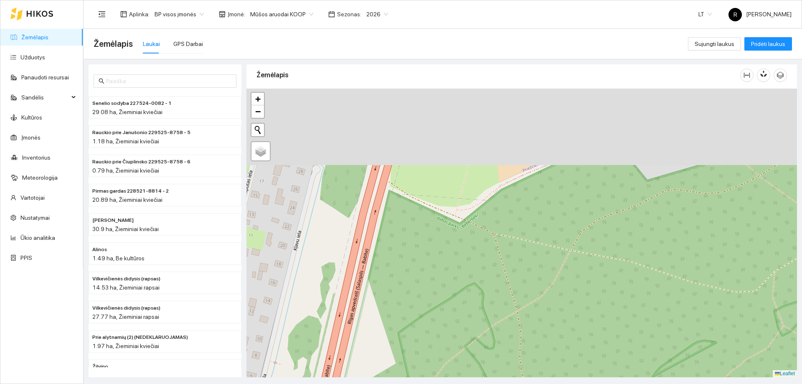
drag, startPoint x: 406, startPoint y: 181, endPoint x: 408, endPoint y: 306, distance: 125.3
click at [402, 321] on div at bounding box center [521, 233] width 550 height 289
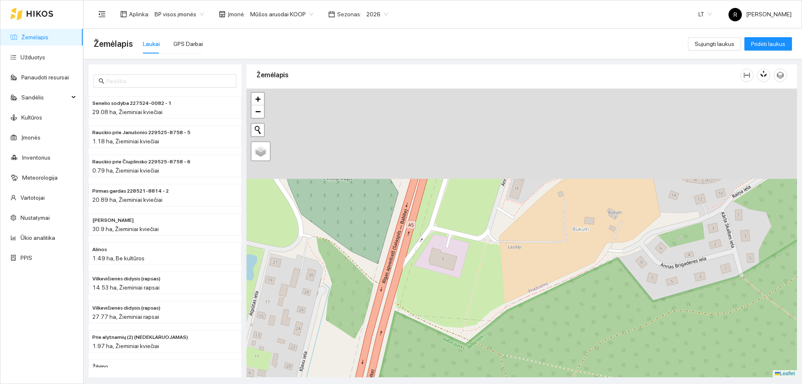
drag, startPoint x: 443, startPoint y: 204, endPoint x: 448, endPoint y: 323, distance: 119.6
click at [448, 323] on div at bounding box center [521, 233] width 550 height 289
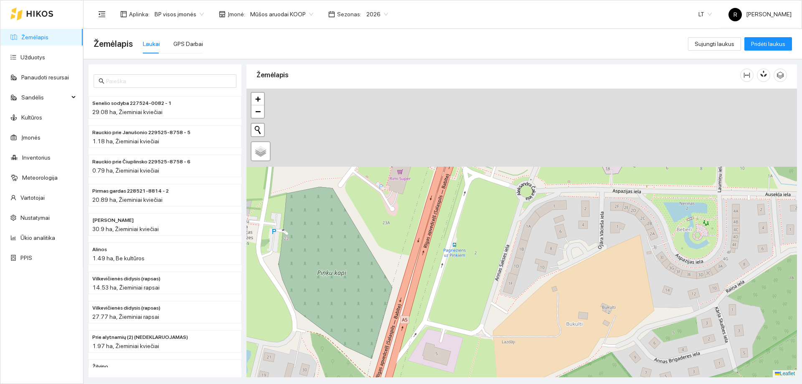
drag, startPoint x: 450, startPoint y: 195, endPoint x: 443, endPoint y: 298, distance: 103.3
click at [443, 298] on div at bounding box center [521, 233] width 550 height 289
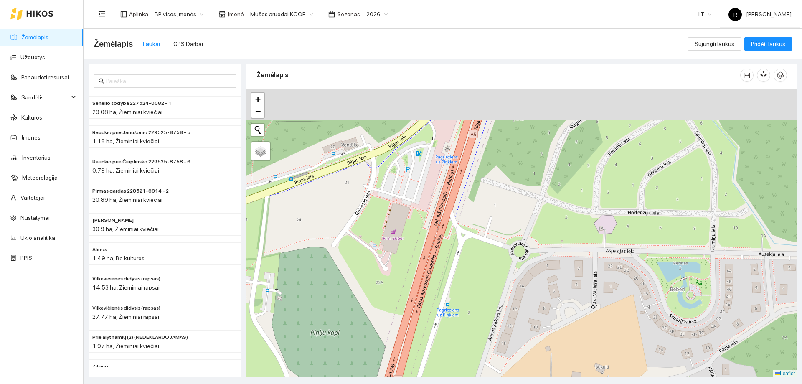
drag, startPoint x: 473, startPoint y: 209, endPoint x: 463, endPoint y: 302, distance: 94.2
click at [463, 302] on div at bounding box center [521, 233] width 550 height 289
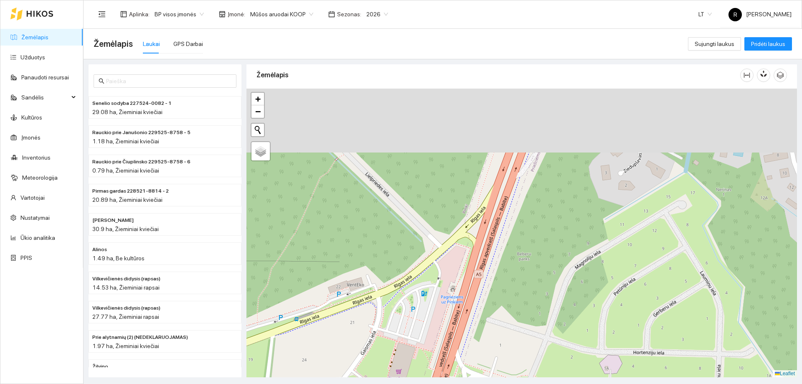
drag, startPoint x: 489, startPoint y: 218, endPoint x: 499, endPoint y: 320, distance: 102.7
click at [499, 320] on div at bounding box center [521, 233] width 550 height 289
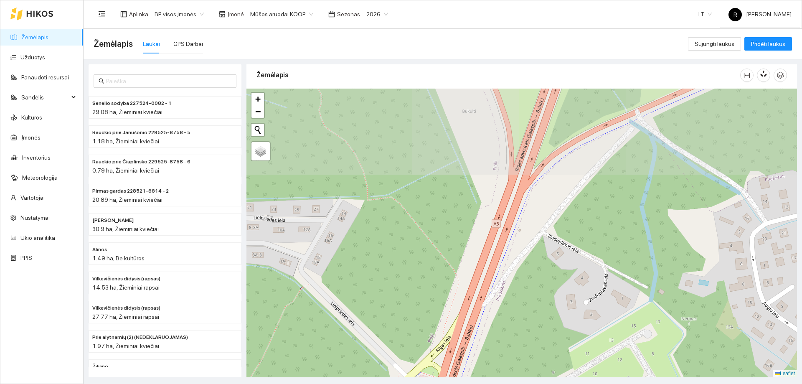
drag, startPoint x: 539, startPoint y: 222, endPoint x: 506, endPoint y: 341, distance: 123.9
click at [506, 344] on div at bounding box center [521, 233] width 550 height 289
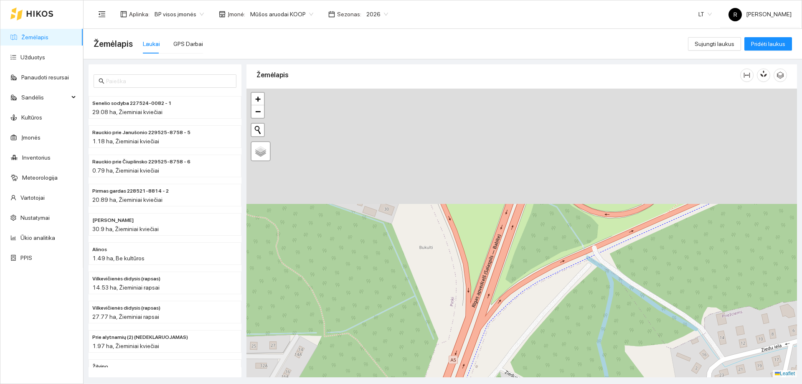
drag, startPoint x: 547, startPoint y: 208, endPoint x: 488, endPoint y: 362, distance: 164.8
click at [488, 362] on div at bounding box center [521, 233] width 550 height 289
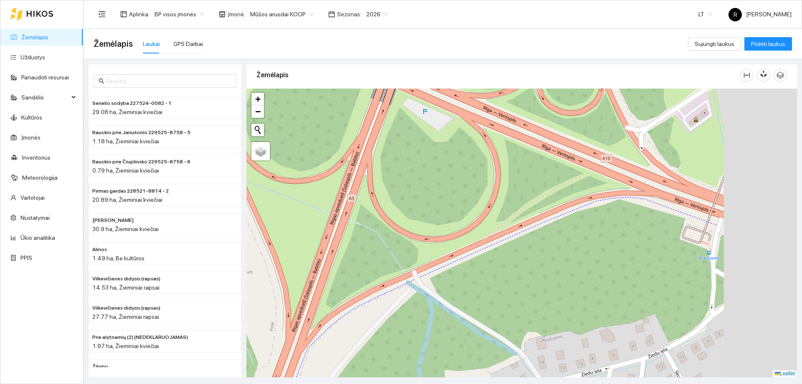
drag, startPoint x: 601, startPoint y: 286, endPoint x: 430, endPoint y: 294, distance: 170.5
click at [430, 294] on div at bounding box center [521, 233] width 550 height 289
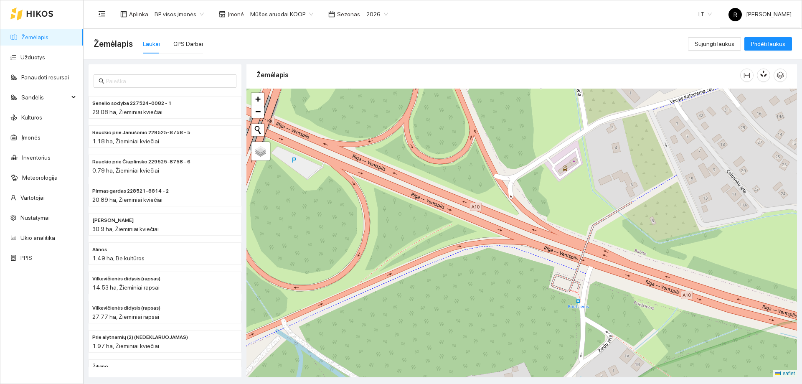
drag, startPoint x: 726, startPoint y: 262, endPoint x: 585, endPoint y: 324, distance: 154.8
click at [589, 320] on div at bounding box center [521, 233] width 550 height 289
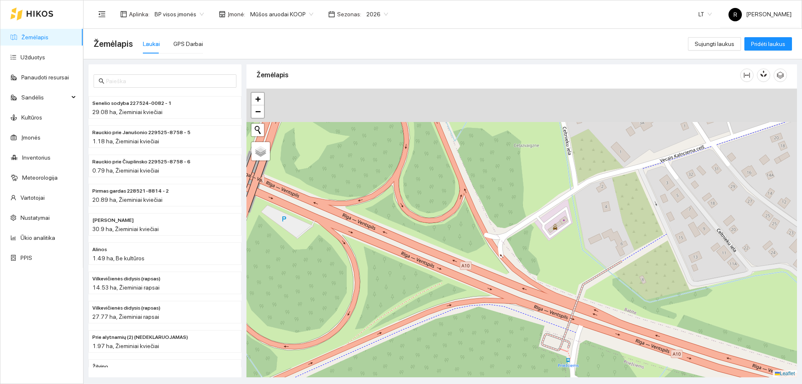
drag, startPoint x: 599, startPoint y: 189, endPoint x: 604, endPoint y: 237, distance: 47.8
click at [604, 237] on div at bounding box center [521, 233] width 550 height 289
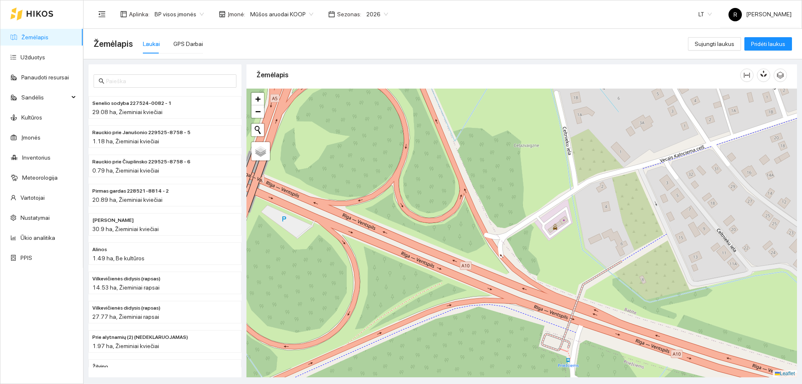
click at [485, 307] on div at bounding box center [521, 233] width 550 height 289
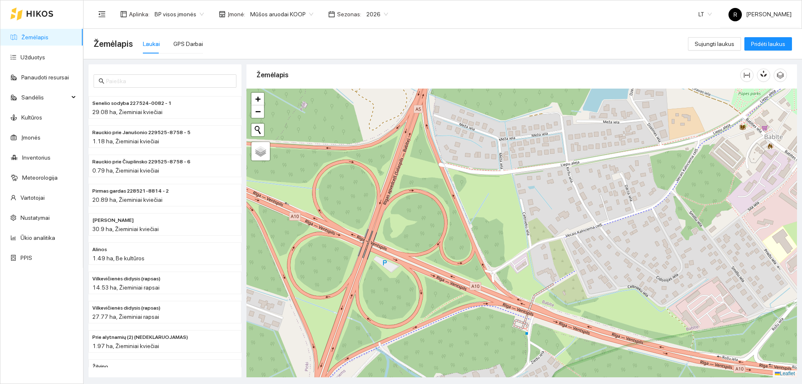
drag, startPoint x: 416, startPoint y: 315, endPoint x: 591, endPoint y: 148, distance: 241.6
click at [559, 176] on div at bounding box center [521, 233] width 550 height 289
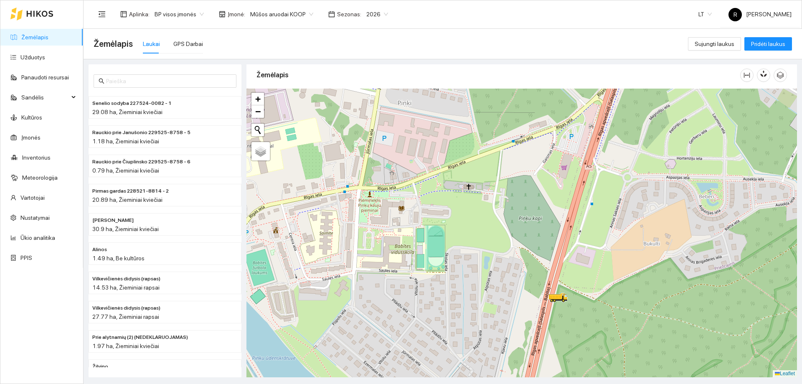
drag, startPoint x: 569, startPoint y: 277, endPoint x: 549, endPoint y: 223, distance: 58.0
click at [549, 223] on div at bounding box center [521, 233] width 550 height 289
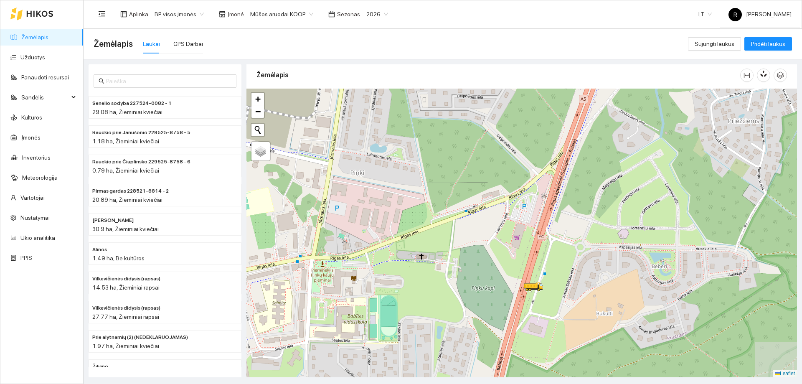
drag, startPoint x: 561, startPoint y: 175, endPoint x: 507, endPoint y: 251, distance: 92.9
click at [507, 251] on div at bounding box center [521, 233] width 550 height 289
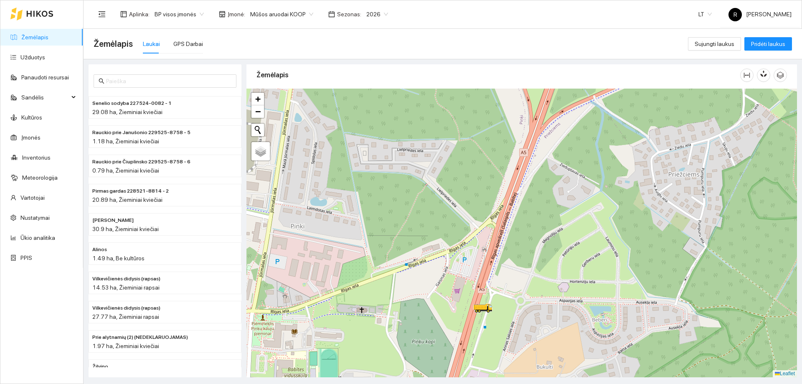
drag, startPoint x: 523, startPoint y: 218, endPoint x: 466, endPoint y: 270, distance: 77.1
click at [467, 268] on div at bounding box center [521, 233] width 550 height 289
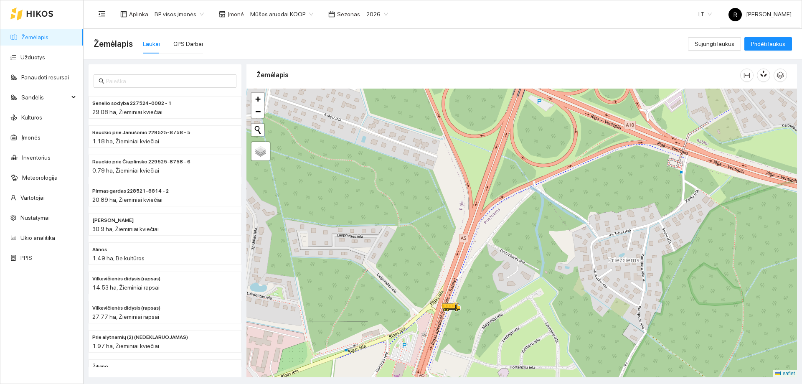
drag, startPoint x: 653, startPoint y: 118, endPoint x: 546, endPoint y: 243, distance: 164.3
click at [546, 243] on div at bounding box center [521, 233] width 550 height 289
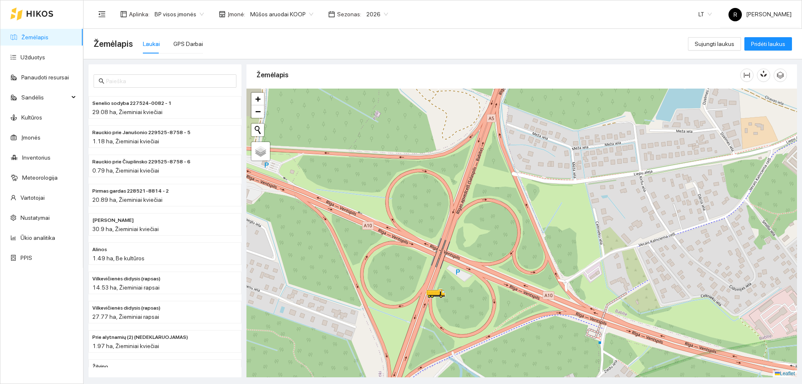
drag, startPoint x: 534, startPoint y: 165, endPoint x: 502, endPoint y: 292, distance: 131.3
click at [502, 292] on div at bounding box center [521, 233] width 550 height 289
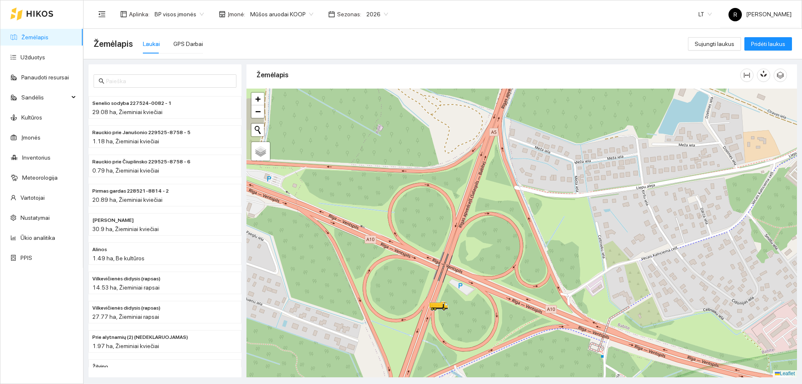
drag, startPoint x: 501, startPoint y: 218, endPoint x: 505, endPoint y: 238, distance: 19.7
click at [505, 238] on div at bounding box center [521, 233] width 550 height 289
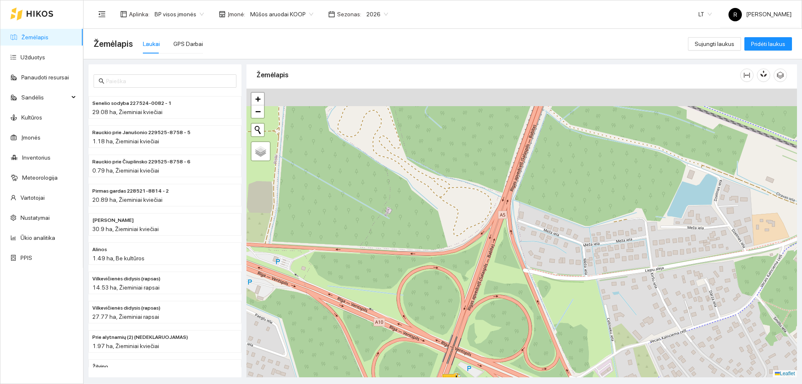
drag, startPoint x: 539, startPoint y: 161, endPoint x: 547, endPoint y: 240, distance: 79.2
click at [547, 240] on div at bounding box center [521, 233] width 550 height 289
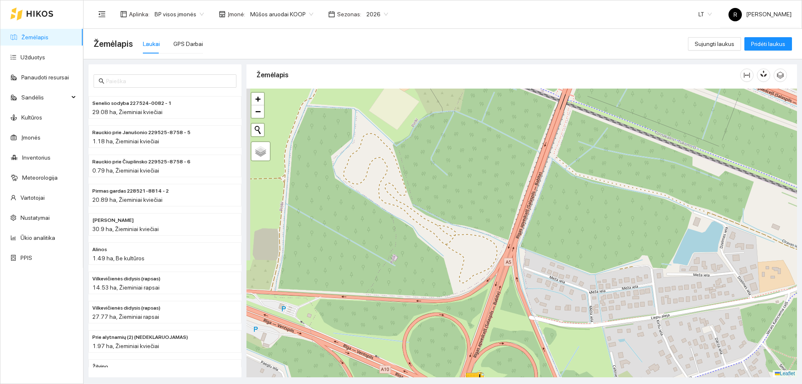
drag, startPoint x: 562, startPoint y: 219, endPoint x: 568, endPoint y: 264, distance: 45.1
click at [568, 264] on div at bounding box center [521, 233] width 550 height 289
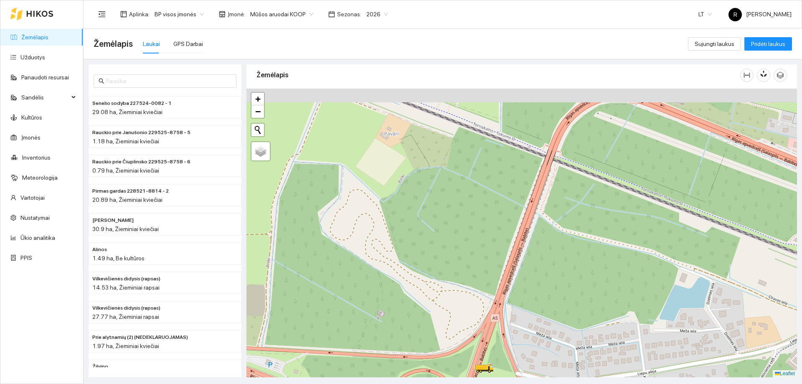
drag, startPoint x: 580, startPoint y: 220, endPoint x: 564, endPoint y: 283, distance: 65.8
click at [564, 283] on div at bounding box center [521, 233] width 550 height 289
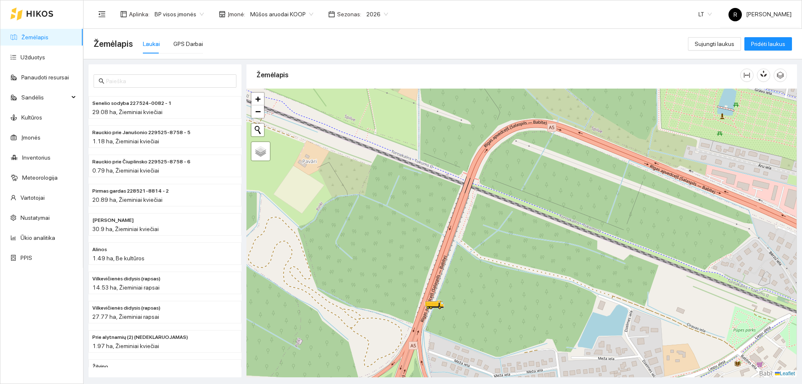
drag, startPoint x: 674, startPoint y: 199, endPoint x: 603, endPoint y: 217, distance: 73.1
click at [603, 217] on div at bounding box center [521, 233] width 550 height 289
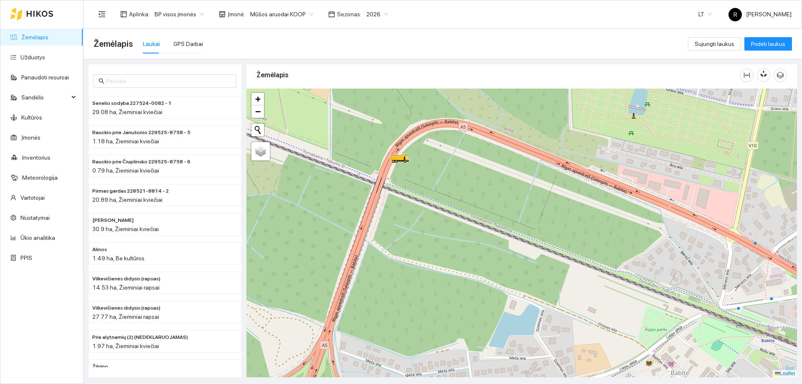
drag, startPoint x: 719, startPoint y: 213, endPoint x: 583, endPoint y: 218, distance: 135.8
click at [583, 218] on div at bounding box center [521, 233] width 550 height 289
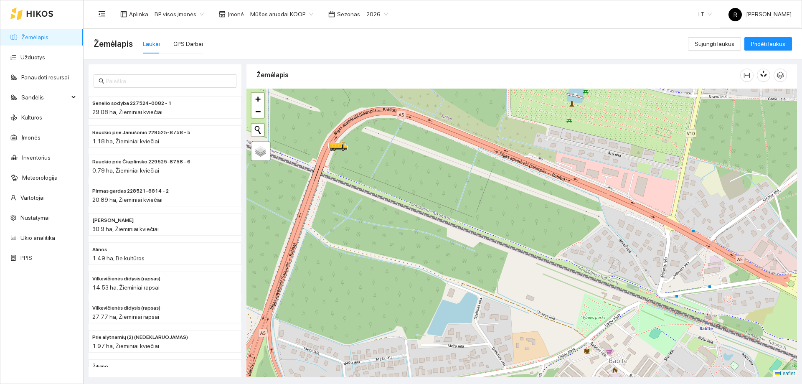
drag, startPoint x: 652, startPoint y: 258, endPoint x: 607, endPoint y: 221, distance: 58.4
click at [611, 223] on div at bounding box center [521, 233] width 550 height 289
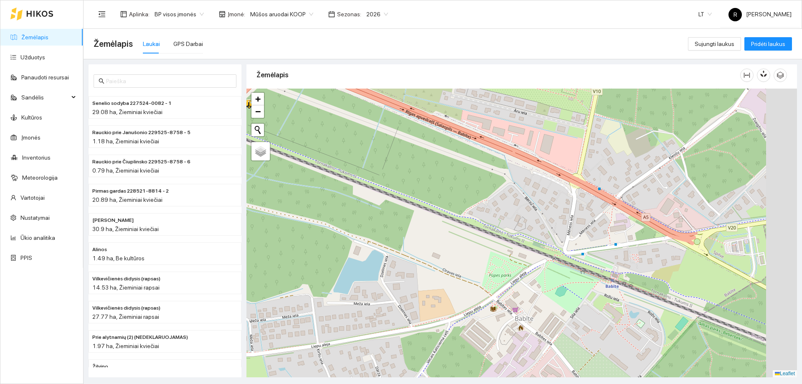
drag, startPoint x: 681, startPoint y: 263, endPoint x: 596, endPoint y: 237, distance: 89.0
click at [596, 237] on div at bounding box center [521, 233] width 550 height 289
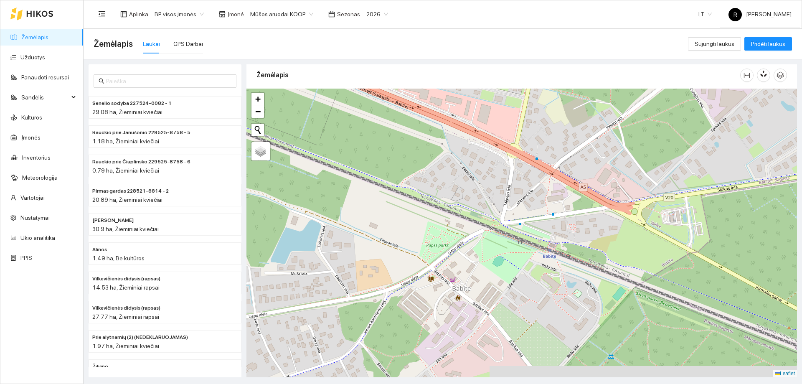
drag, startPoint x: 711, startPoint y: 272, endPoint x: 668, endPoint y: 245, distance: 50.9
click at [668, 245] on div at bounding box center [521, 233] width 550 height 289
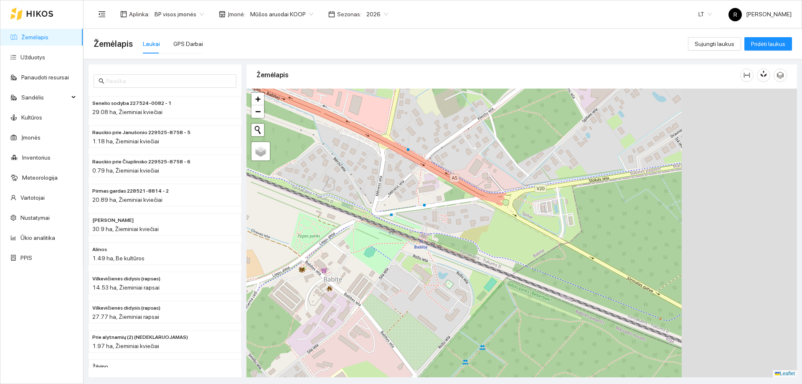
drag, startPoint x: 660, startPoint y: 248, endPoint x: 494, endPoint y: 235, distance: 166.7
click at [494, 235] on div at bounding box center [521, 233] width 550 height 289
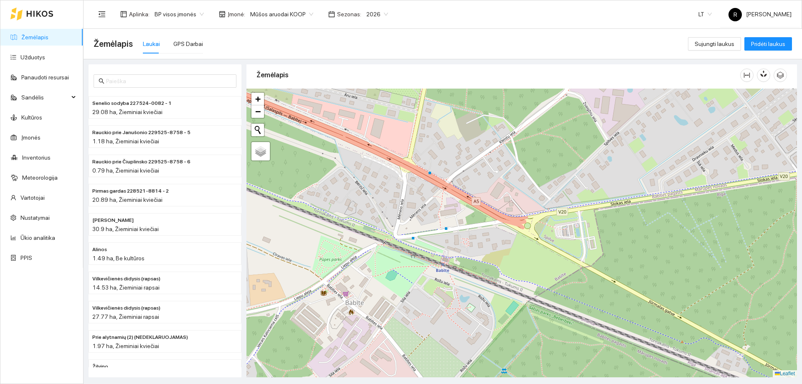
drag, startPoint x: 549, startPoint y: 219, endPoint x: 619, endPoint y: 250, distance: 75.9
click at [619, 250] on div at bounding box center [521, 233] width 550 height 289
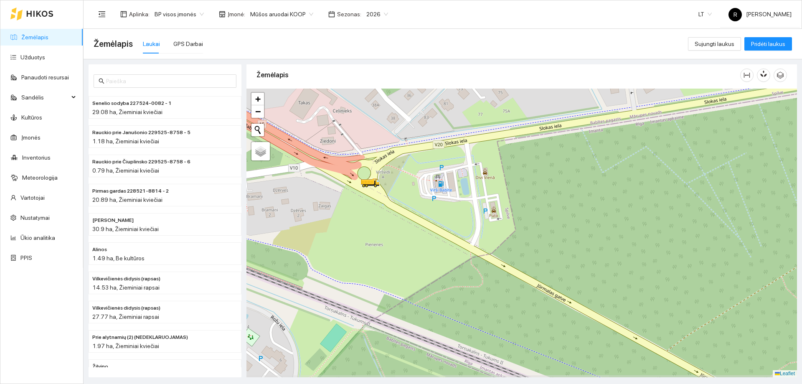
drag, startPoint x: 618, startPoint y: 262, endPoint x: 606, endPoint y: 208, distance: 56.0
click at [606, 208] on div at bounding box center [521, 233] width 550 height 289
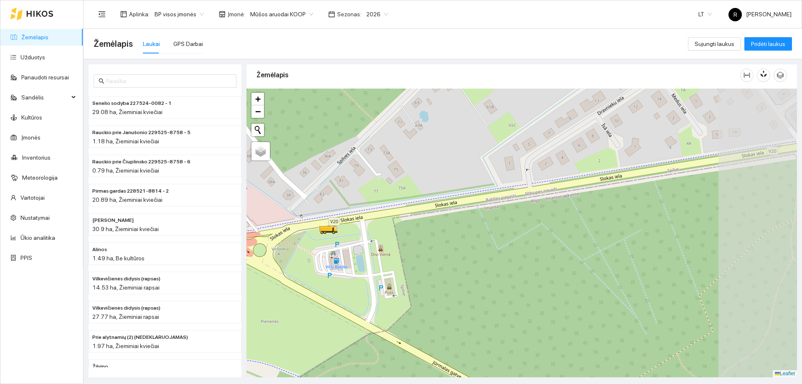
drag, startPoint x: 568, startPoint y: 191, endPoint x: 470, endPoint y: 259, distance: 119.6
click at [470, 259] on div at bounding box center [521, 233] width 550 height 289
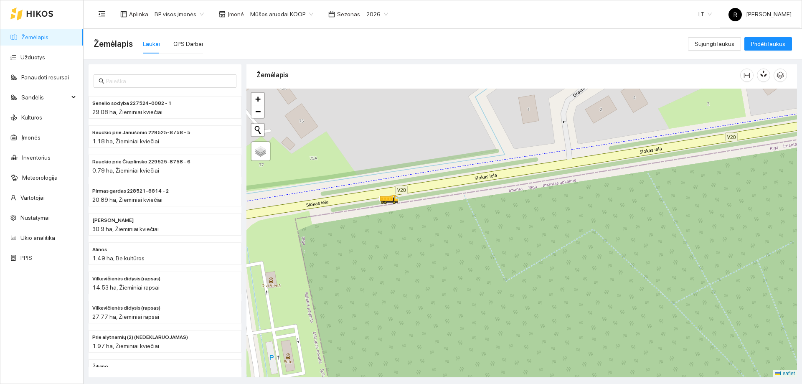
drag, startPoint x: 654, startPoint y: 169, endPoint x: 560, endPoint y: 200, distance: 98.9
click at [560, 200] on div at bounding box center [521, 233] width 550 height 289
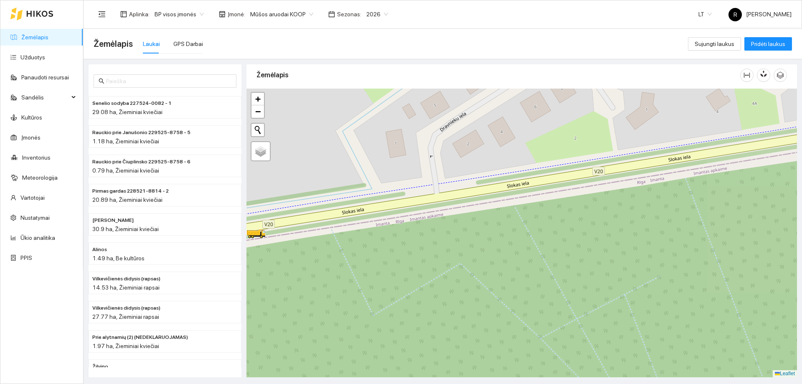
drag, startPoint x: 662, startPoint y: 187, endPoint x: 536, endPoint y: 216, distance: 128.9
click at [535, 218] on div at bounding box center [521, 233] width 550 height 289
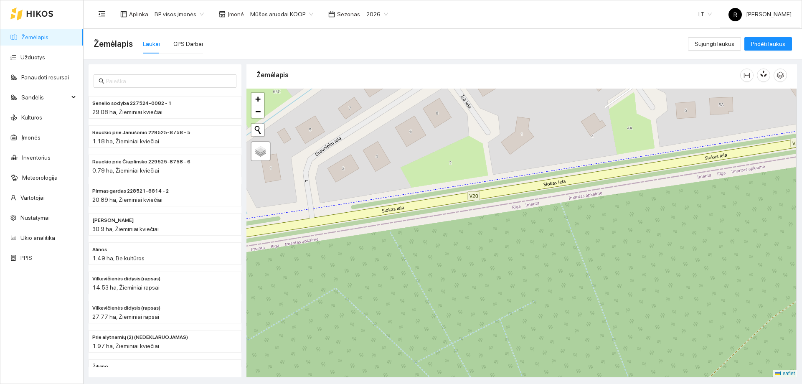
drag, startPoint x: 726, startPoint y: 175, endPoint x: 600, endPoint y: 200, distance: 128.2
click at [600, 200] on div at bounding box center [521, 233] width 550 height 289
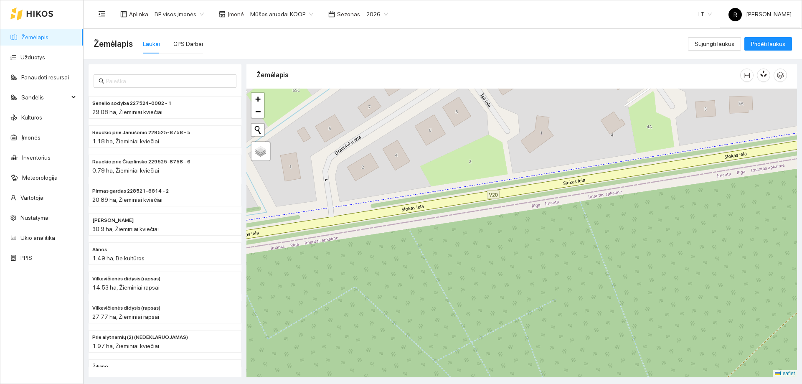
drag, startPoint x: 542, startPoint y: 198, endPoint x: 738, endPoint y: 189, distance: 196.5
click at [739, 189] on div at bounding box center [521, 233] width 550 height 289
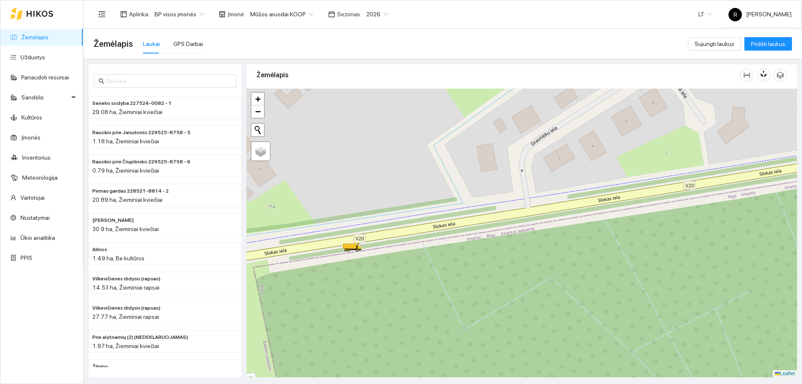
drag, startPoint x: 582, startPoint y: 220, endPoint x: 587, endPoint y: 214, distance: 6.8
click at [587, 215] on div at bounding box center [521, 233] width 550 height 289
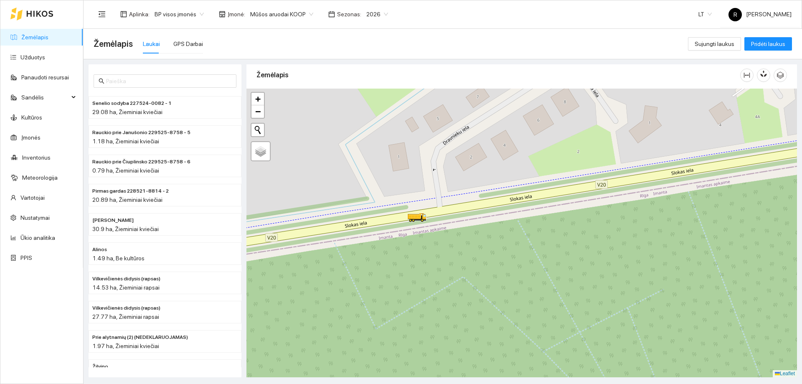
drag, startPoint x: 648, startPoint y: 205, endPoint x: 555, endPoint y: 209, distance: 92.8
click at [555, 209] on div at bounding box center [521, 233] width 550 height 289
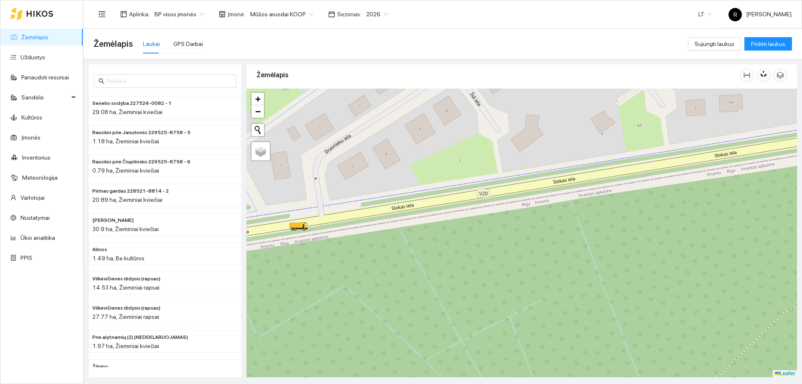
drag, startPoint x: 700, startPoint y: 198, endPoint x: 582, endPoint y: 207, distance: 118.1
click at [582, 207] on div at bounding box center [521, 233] width 550 height 289
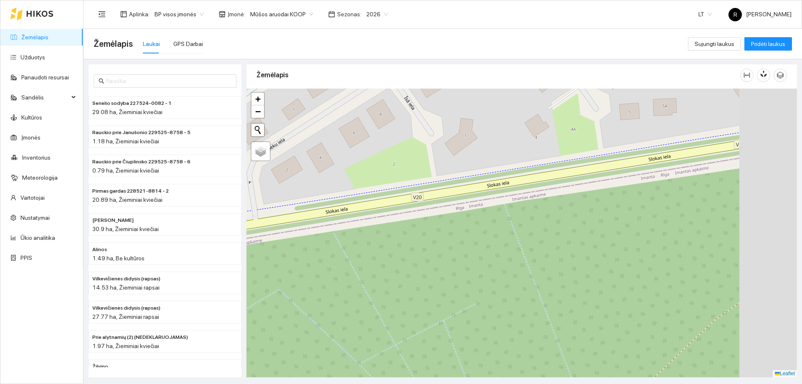
drag, startPoint x: 664, startPoint y: 197, endPoint x: 575, endPoint y: 205, distance: 90.2
click at [575, 205] on div at bounding box center [521, 233] width 550 height 289
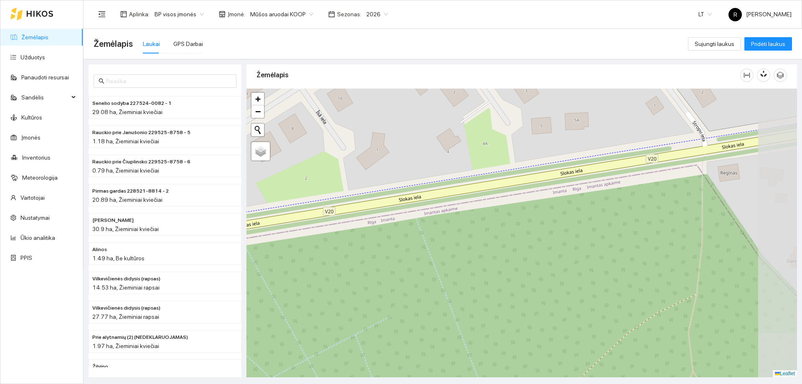
drag, startPoint x: 682, startPoint y: 177, endPoint x: 639, endPoint y: 183, distance: 43.8
click at [639, 183] on div at bounding box center [521, 233] width 550 height 289
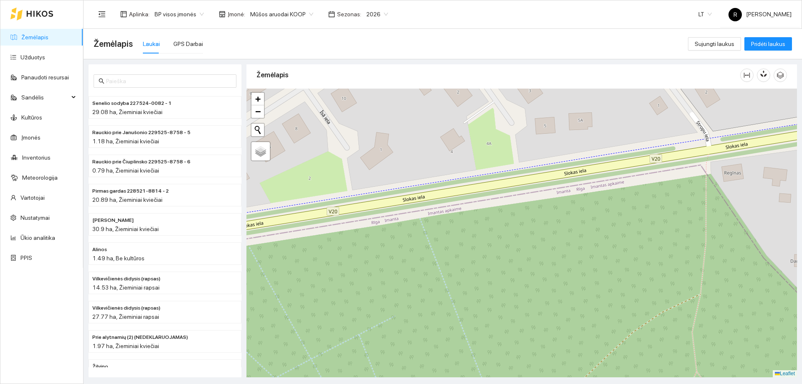
drag, startPoint x: 403, startPoint y: 205, endPoint x: 463, endPoint y: 190, distance: 61.5
click at [458, 191] on div at bounding box center [521, 233] width 550 height 289
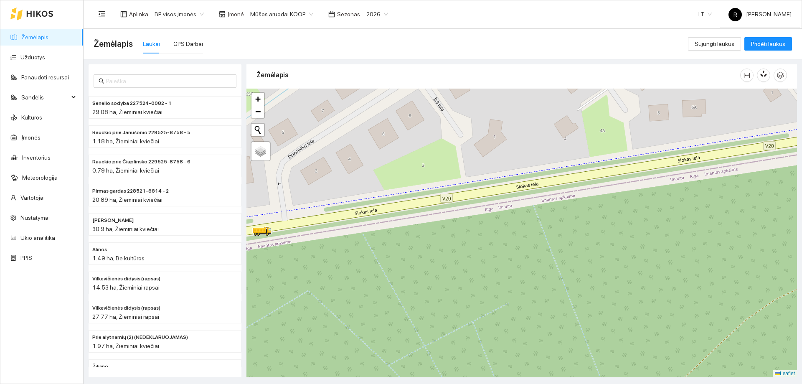
click at [521, 195] on div at bounding box center [521, 233] width 550 height 289
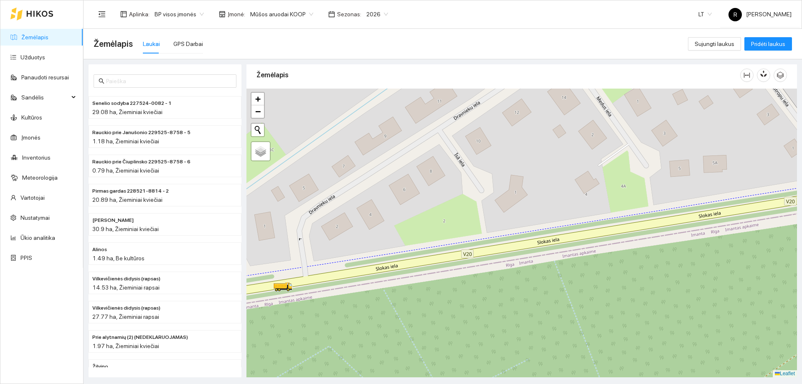
drag, startPoint x: 475, startPoint y: 174, endPoint x: 496, endPoint y: 232, distance: 61.4
click at [496, 232] on div at bounding box center [521, 233] width 550 height 289
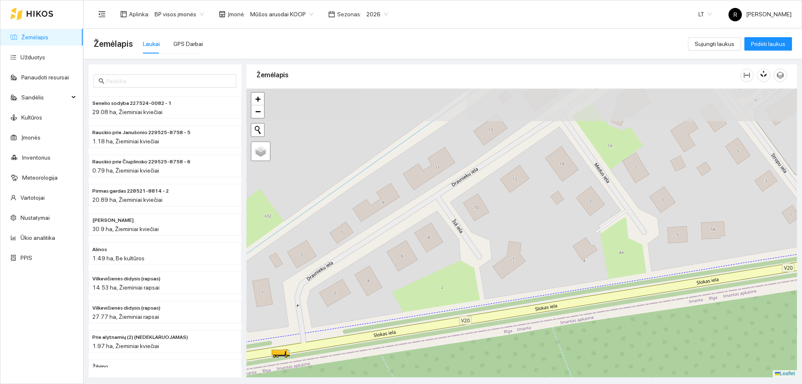
drag, startPoint x: 465, startPoint y: 193, endPoint x: 462, endPoint y: 258, distance: 65.2
click at [462, 258] on div at bounding box center [521, 233] width 550 height 289
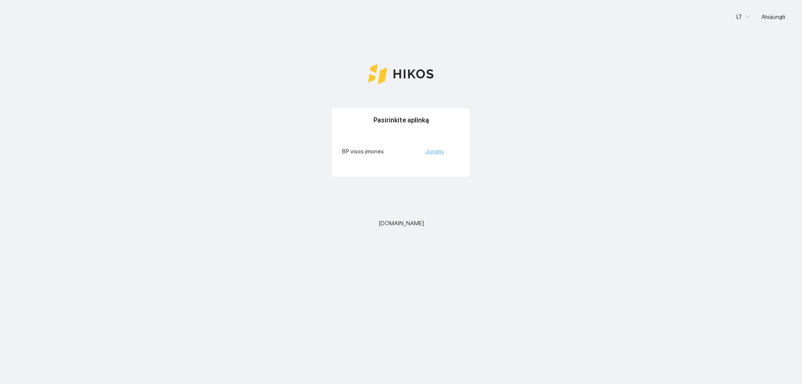
click at [439, 152] on link "Jungtis" at bounding box center [434, 151] width 19 height 7
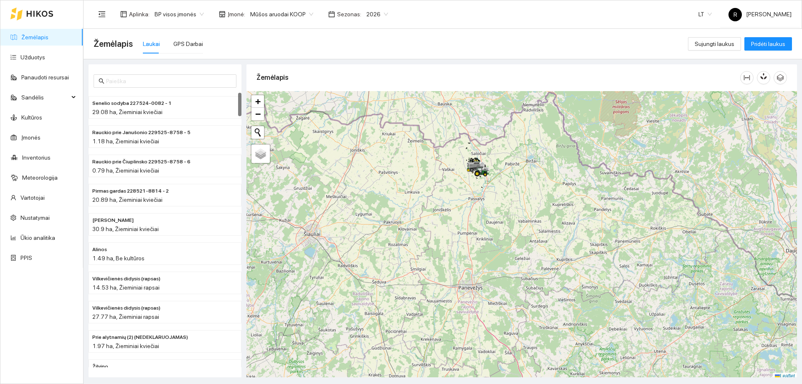
scroll to position [3, 0]
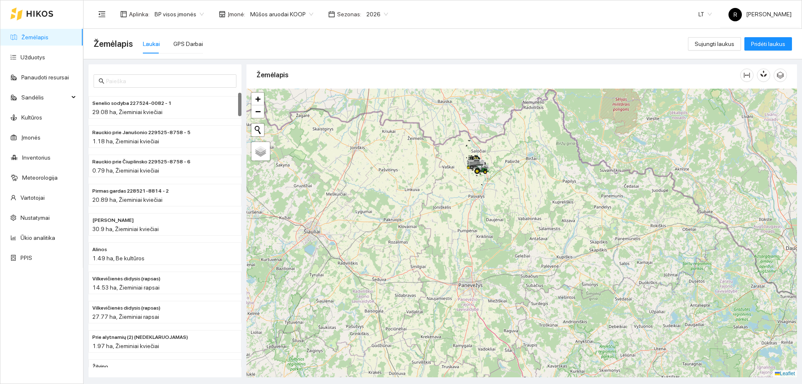
drag, startPoint x: 443, startPoint y: 199, endPoint x: 449, endPoint y: 233, distance: 34.7
click at [449, 233] on div at bounding box center [521, 233] width 550 height 289
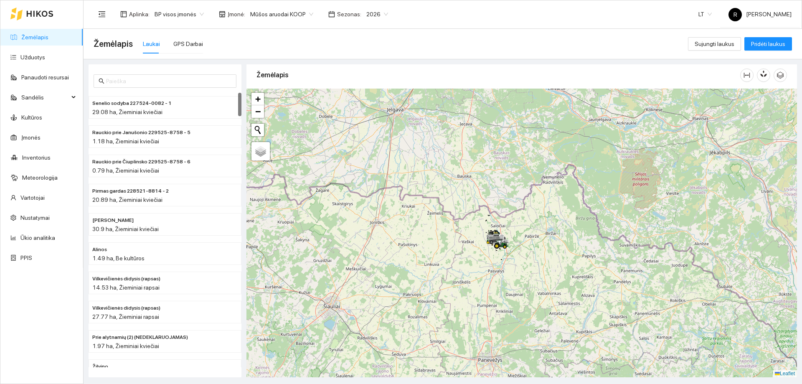
drag, startPoint x: 483, startPoint y: 183, endPoint x: 511, endPoint y: 257, distance: 79.3
click at [511, 257] on div at bounding box center [521, 233] width 550 height 289
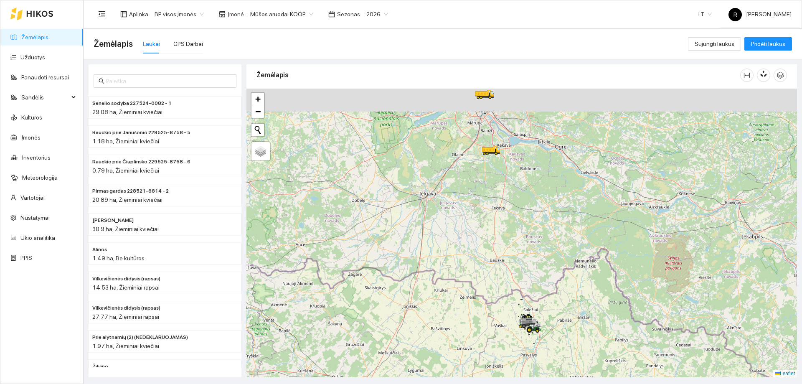
drag, startPoint x: 512, startPoint y: 194, endPoint x: 529, endPoint y: 245, distance: 53.5
click at [529, 245] on div at bounding box center [521, 233] width 550 height 289
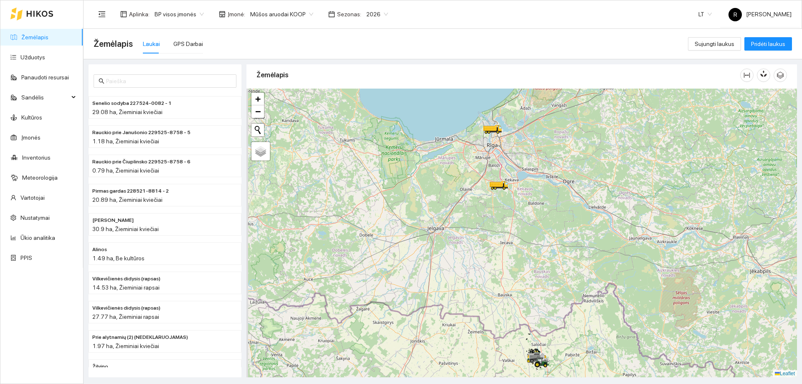
drag, startPoint x: 518, startPoint y: 212, endPoint x: 529, endPoint y: 256, distance: 45.6
click at [529, 256] on div at bounding box center [521, 233] width 550 height 289
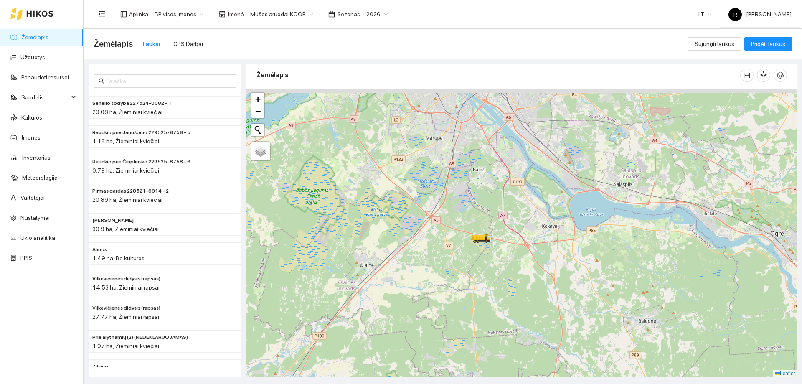
drag, startPoint x: 533, startPoint y: 180, endPoint x: 542, endPoint y: 268, distance: 87.8
click at [542, 268] on div at bounding box center [521, 233] width 550 height 289
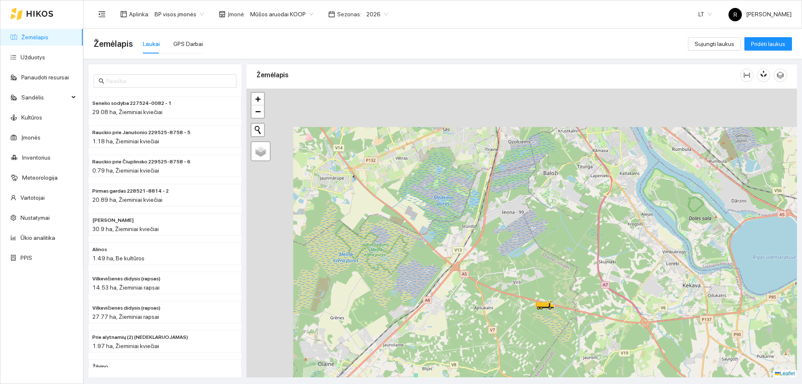
drag, startPoint x: 392, startPoint y: 216, endPoint x: 475, endPoint y: 291, distance: 111.8
click at [475, 291] on div at bounding box center [521, 233] width 550 height 289
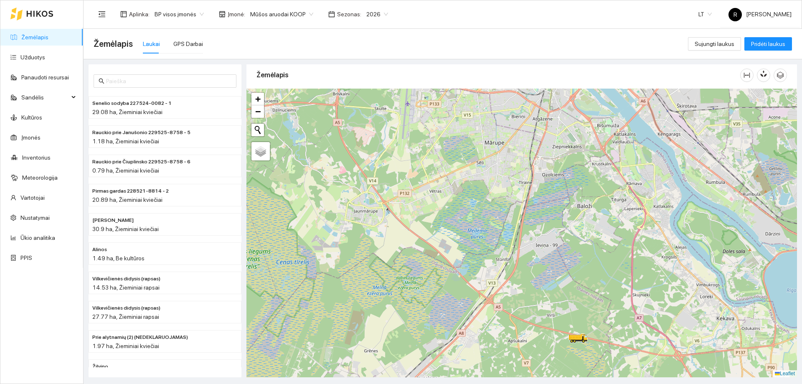
drag, startPoint x: 419, startPoint y: 221, endPoint x: 502, endPoint y: 295, distance: 111.2
click at [502, 295] on div at bounding box center [521, 233] width 550 height 289
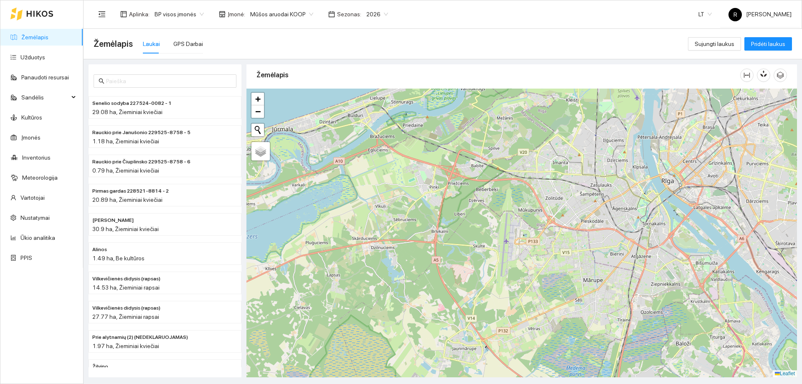
drag, startPoint x: 455, startPoint y: 211, endPoint x: 498, endPoint y: 307, distance: 105.1
click at [498, 307] on div at bounding box center [521, 233] width 550 height 289
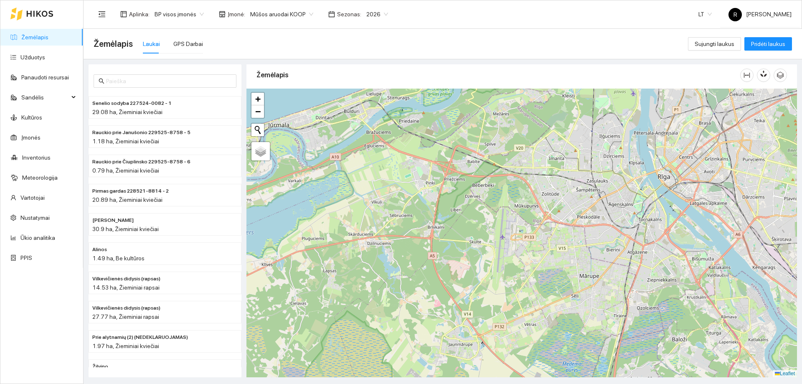
drag, startPoint x: 557, startPoint y: 288, endPoint x: 535, endPoint y: 223, distance: 68.0
click at [536, 224] on div at bounding box center [521, 233] width 550 height 289
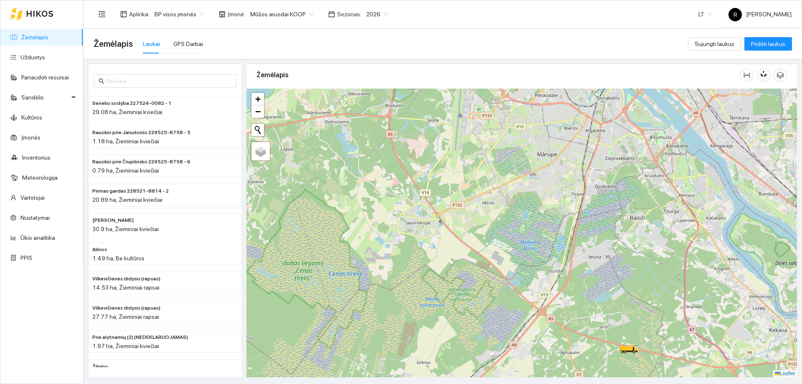
drag, startPoint x: 556, startPoint y: 282, endPoint x: 533, endPoint y: 222, distance: 64.6
click at [534, 222] on div at bounding box center [521, 233] width 550 height 289
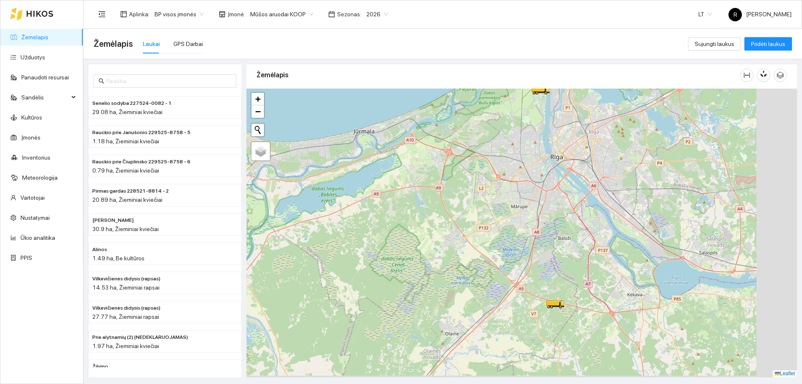
drag, startPoint x: 528, startPoint y: 172, endPoint x: 427, endPoint y: 154, distance: 103.0
click at [427, 154] on div at bounding box center [521, 233] width 550 height 289
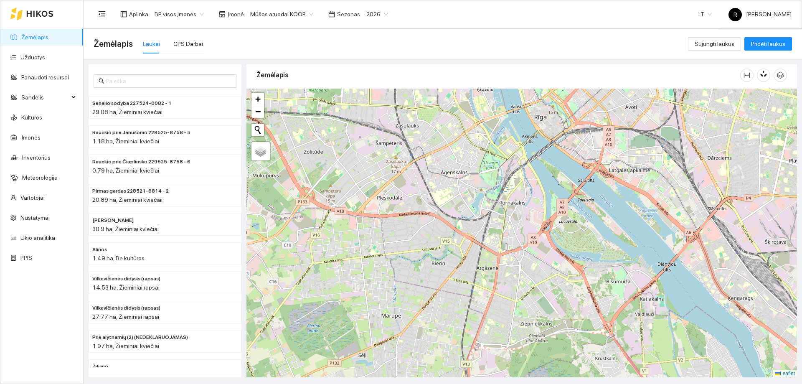
drag, startPoint x: 532, startPoint y: 154, endPoint x: 526, endPoint y: 198, distance: 43.7
click at [526, 198] on div at bounding box center [521, 233] width 550 height 289
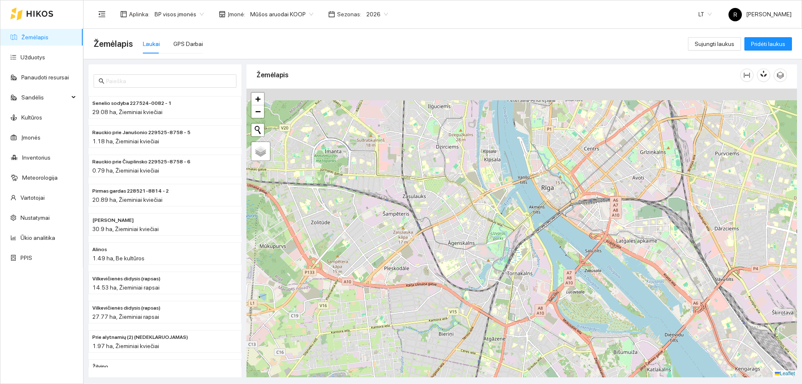
drag, startPoint x: 525, startPoint y: 160, endPoint x: 536, endPoint y: 197, distance: 38.4
click at [536, 197] on div at bounding box center [521, 233] width 550 height 289
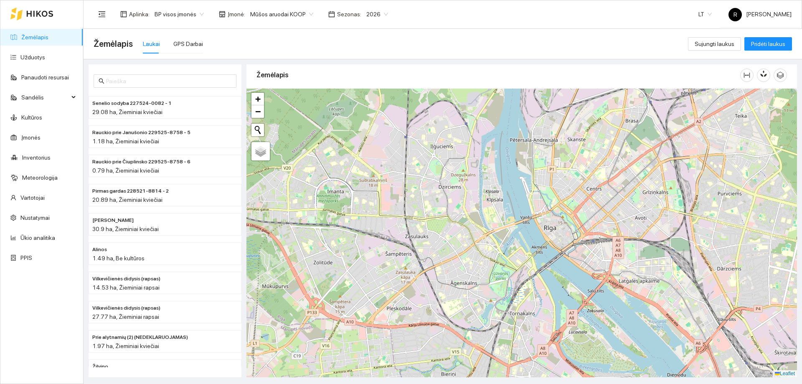
drag, startPoint x: 542, startPoint y: 159, endPoint x: 539, endPoint y: 194, distance: 34.3
click at [543, 199] on div at bounding box center [521, 233] width 550 height 289
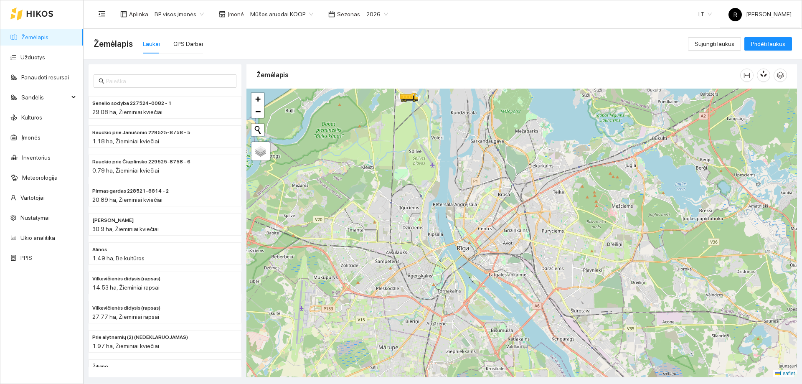
drag, startPoint x: 532, startPoint y: 186, endPoint x: 500, endPoint y: 223, distance: 49.1
click at [500, 223] on div at bounding box center [521, 233] width 550 height 289
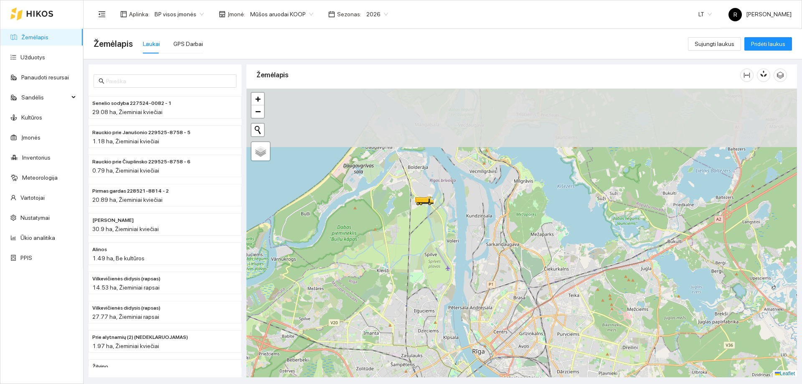
drag, startPoint x: 554, startPoint y: 177, endPoint x: 569, endPoint y: 280, distance: 104.3
click at [569, 280] on div at bounding box center [521, 233] width 550 height 289
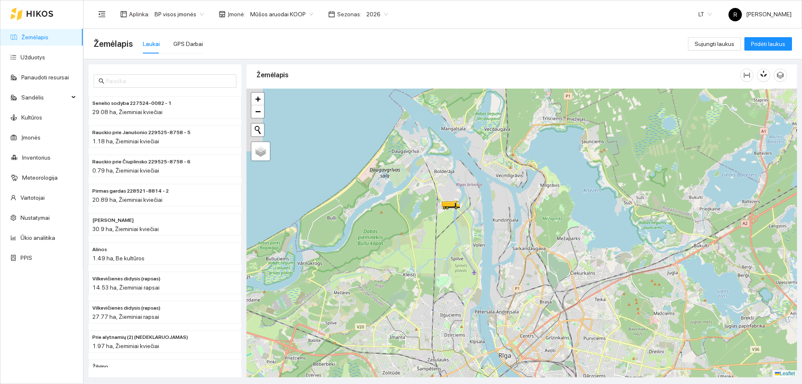
click at [539, 240] on div at bounding box center [521, 233] width 550 height 289
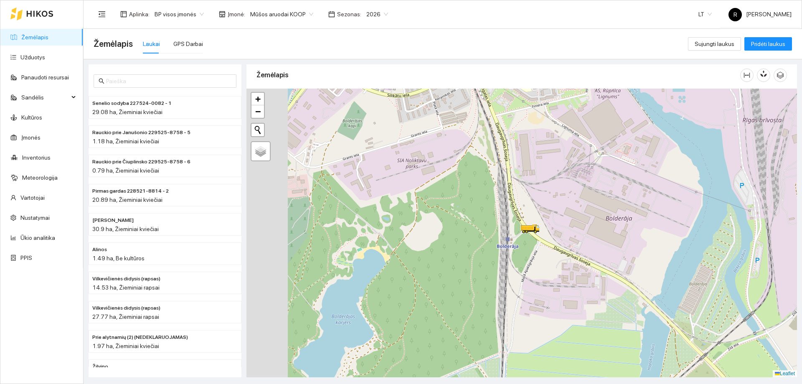
drag, startPoint x: 460, startPoint y: 157, endPoint x: 592, endPoint y: 270, distance: 173.5
click at [592, 270] on div at bounding box center [521, 233] width 550 height 289
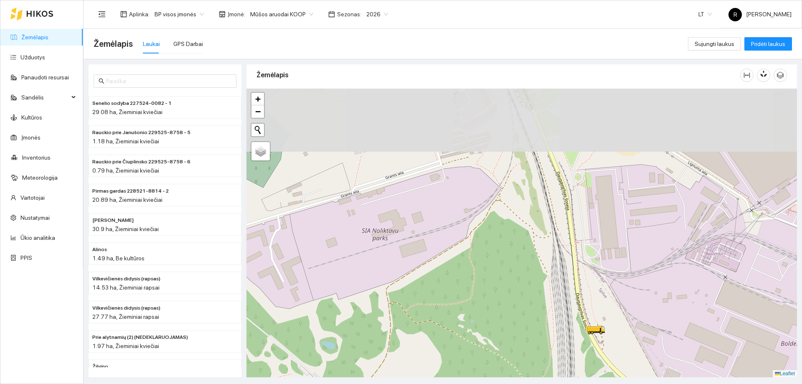
drag, startPoint x: 554, startPoint y: 178, endPoint x: 632, endPoint y: 262, distance: 114.3
click at [632, 262] on div at bounding box center [521, 233] width 550 height 289
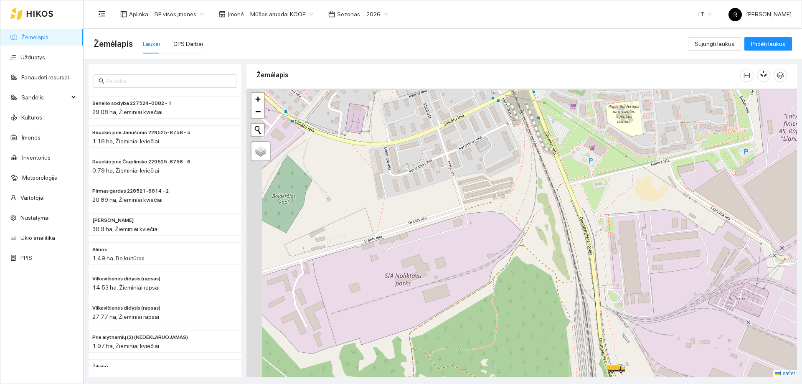
drag, startPoint x: 606, startPoint y: 190, endPoint x: 637, endPoint y: 265, distance: 80.9
click at [637, 265] on div at bounding box center [521, 233] width 550 height 289
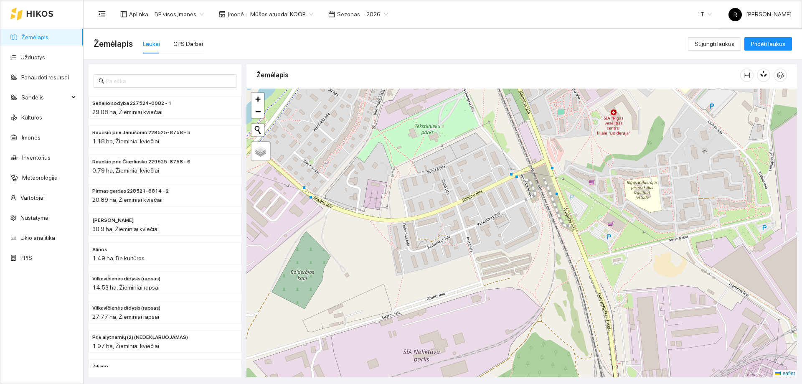
drag, startPoint x: 634, startPoint y: 209, endPoint x: 644, endPoint y: 255, distance: 46.9
click at [644, 255] on div at bounding box center [521, 233] width 550 height 289
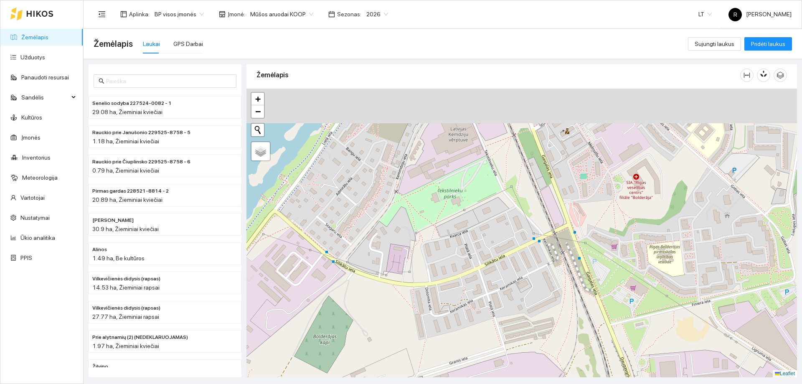
drag, startPoint x: 605, startPoint y: 197, endPoint x: 629, endPoint y: 264, distance: 70.5
click at [629, 264] on div at bounding box center [521, 233] width 550 height 289
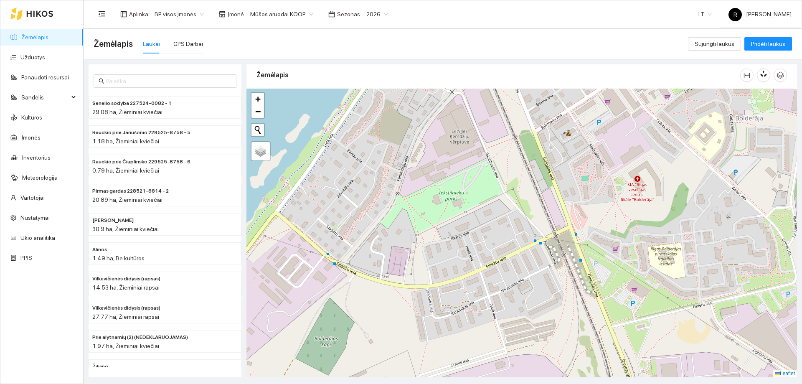
drag, startPoint x: 326, startPoint y: 238, endPoint x: 554, endPoint y: 197, distance: 232.1
click at [554, 197] on div at bounding box center [521, 233] width 550 height 289
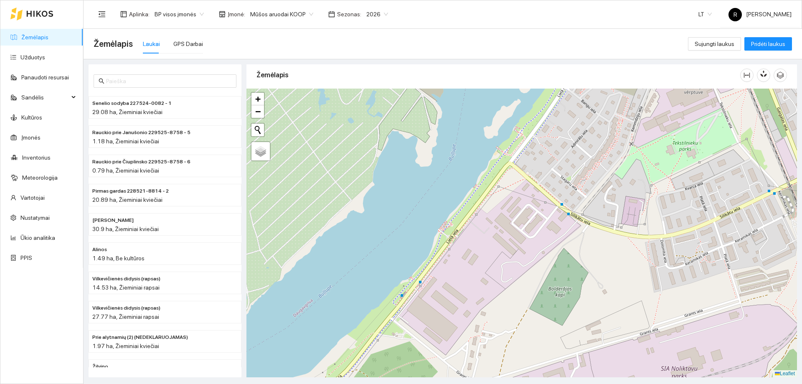
drag, startPoint x: 494, startPoint y: 236, endPoint x: 531, endPoint y: 170, distance: 75.4
click at [530, 172] on div at bounding box center [521, 233] width 550 height 289
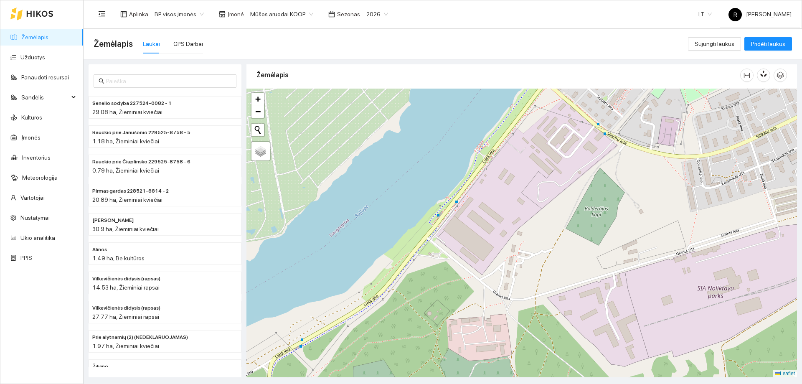
drag, startPoint x: 503, startPoint y: 227, endPoint x: 562, endPoint y: 145, distance: 100.5
click at [562, 146] on div at bounding box center [521, 233] width 550 height 289
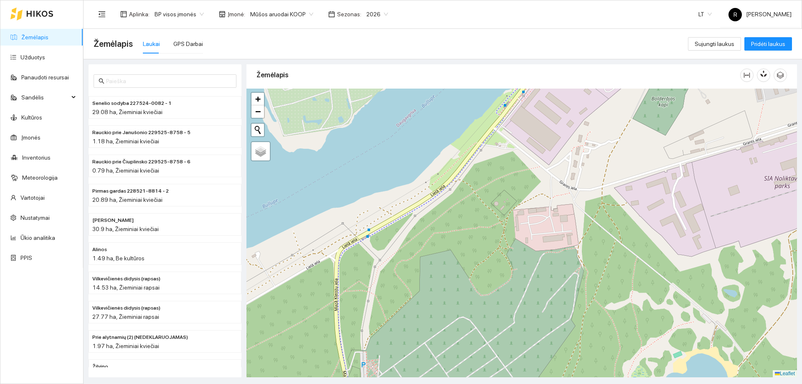
drag, startPoint x: 422, startPoint y: 239, endPoint x: 443, endPoint y: 179, distance: 63.8
click at [443, 179] on div at bounding box center [521, 233] width 550 height 289
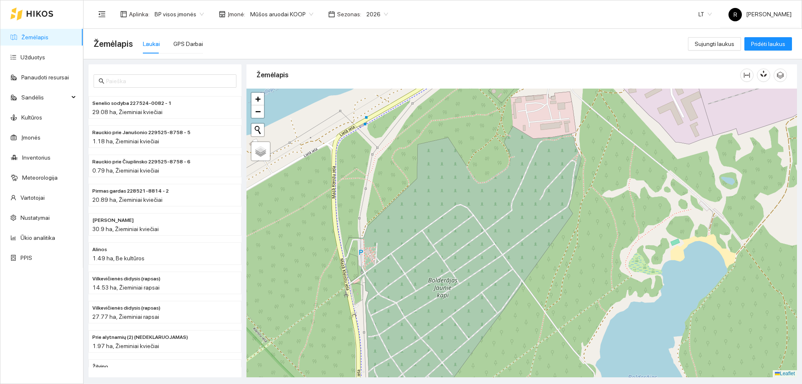
drag, startPoint x: 409, startPoint y: 191, endPoint x: 409, endPoint y: 187, distance: 4.6
click at [408, 188] on div at bounding box center [521, 233] width 550 height 289
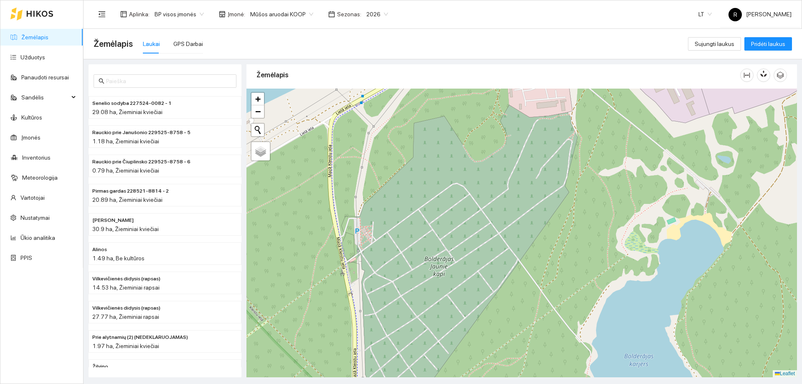
drag, startPoint x: 451, startPoint y: 223, endPoint x: 449, endPoint y: 175, distance: 47.6
click at [449, 175] on div at bounding box center [521, 233] width 550 height 289
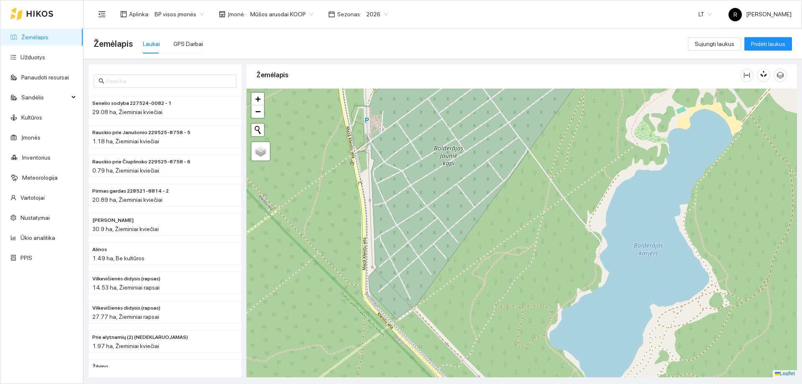
drag, startPoint x: 452, startPoint y: 200, endPoint x: 458, endPoint y: 174, distance: 27.1
click at [458, 174] on div at bounding box center [521, 233] width 550 height 289
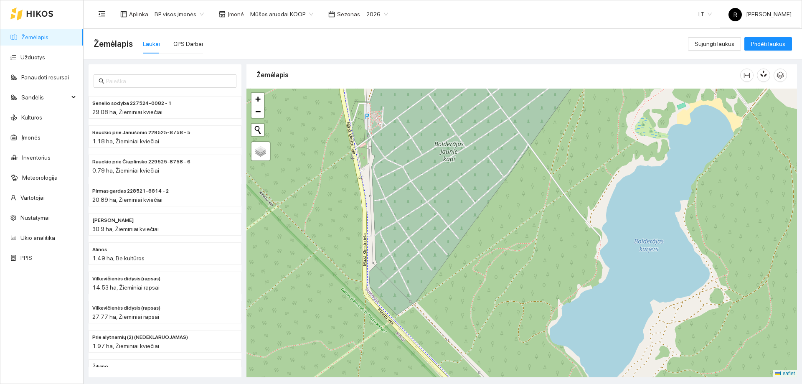
drag, startPoint x: 433, startPoint y: 188, endPoint x: 431, endPoint y: 184, distance: 4.7
click at [431, 184] on div at bounding box center [521, 233] width 550 height 289
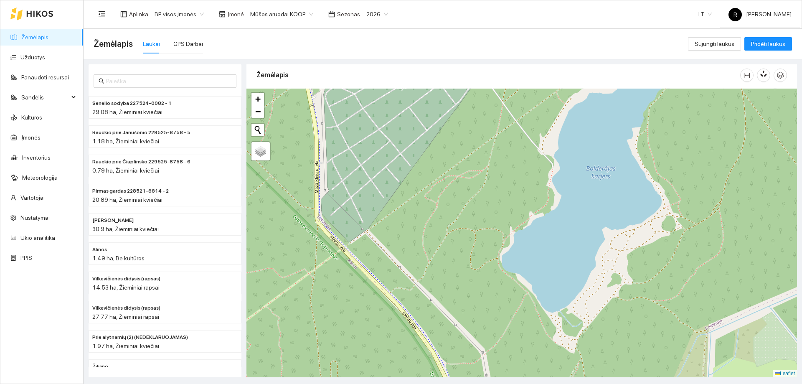
drag, startPoint x: 631, startPoint y: 224, endPoint x: 573, endPoint y: 196, distance: 64.2
click at [574, 196] on div at bounding box center [521, 233] width 550 height 289
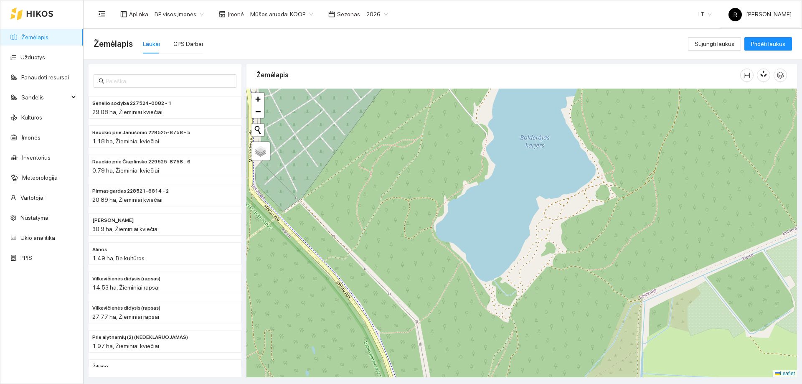
drag, startPoint x: 568, startPoint y: 203, endPoint x: 567, endPoint y: 180, distance: 22.6
click at [567, 182] on div at bounding box center [521, 233] width 550 height 289
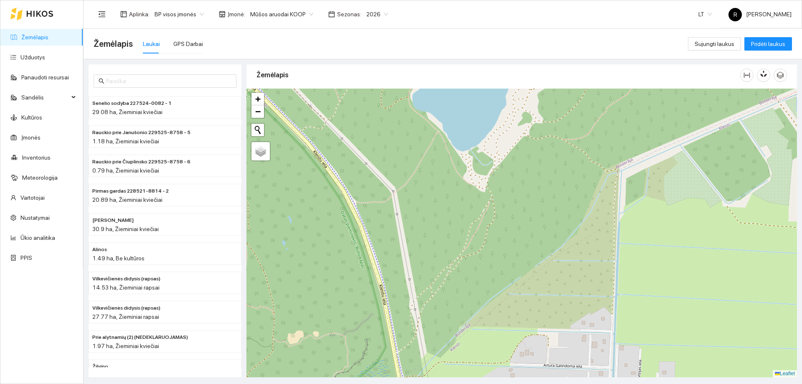
click at [501, 186] on div at bounding box center [521, 233] width 550 height 289
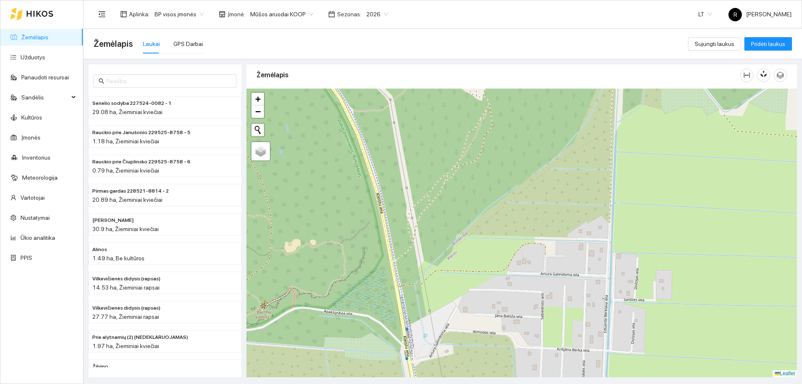
drag, startPoint x: 500, startPoint y: 228, endPoint x: 506, endPoint y: 195, distance: 33.5
click at [503, 202] on div at bounding box center [521, 233] width 550 height 289
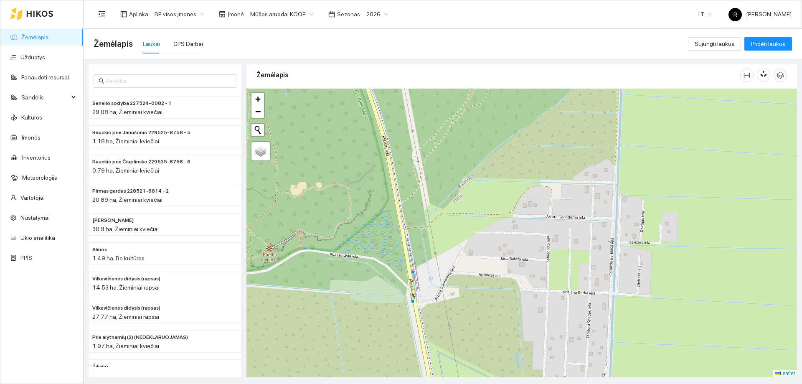
drag, startPoint x: 496, startPoint y: 213, endPoint x: 490, endPoint y: 192, distance: 21.8
click at [491, 195] on div at bounding box center [521, 233] width 550 height 289
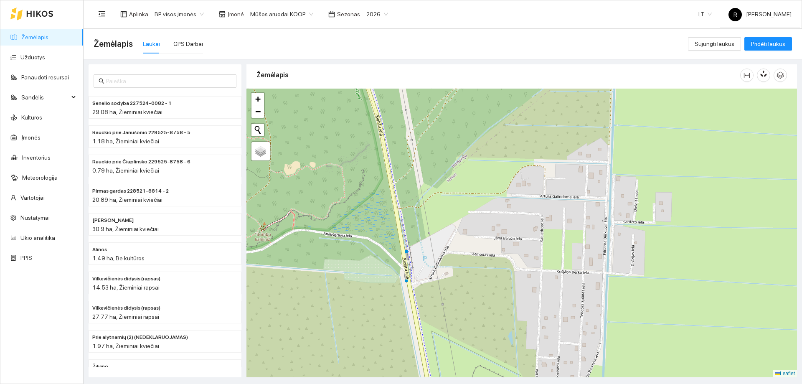
drag, startPoint x: 511, startPoint y: 210, endPoint x: 511, endPoint y: 182, distance: 27.6
click at [511, 183] on div at bounding box center [521, 233] width 550 height 289
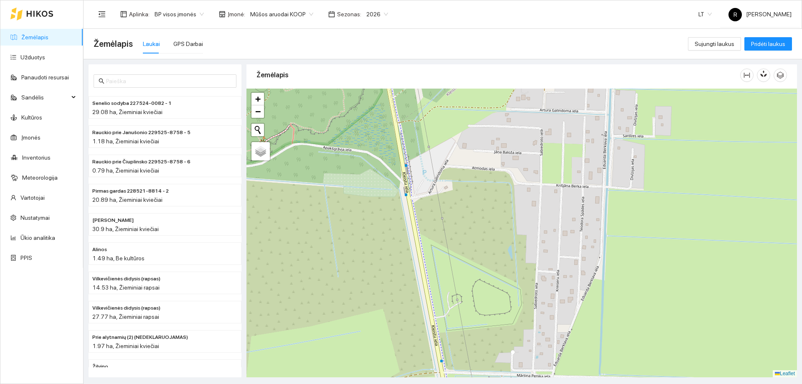
drag, startPoint x: 518, startPoint y: 259, endPoint x: 518, endPoint y: 201, distance: 58.0
click at [517, 205] on div at bounding box center [521, 233] width 550 height 289
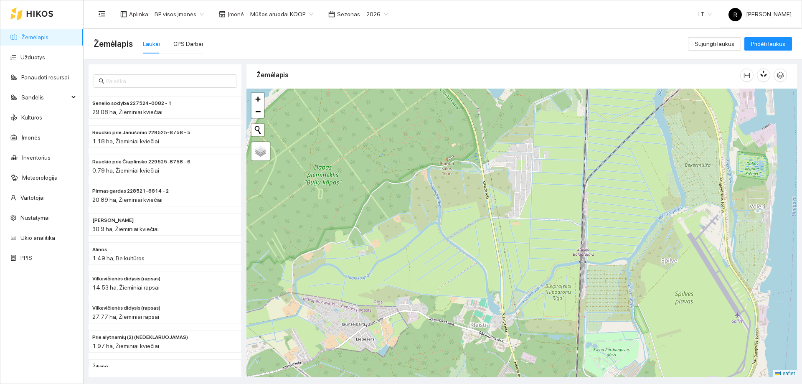
drag, startPoint x: 498, startPoint y: 280, endPoint x: 501, endPoint y: 239, distance: 41.0
click at [501, 239] on div at bounding box center [521, 233] width 550 height 289
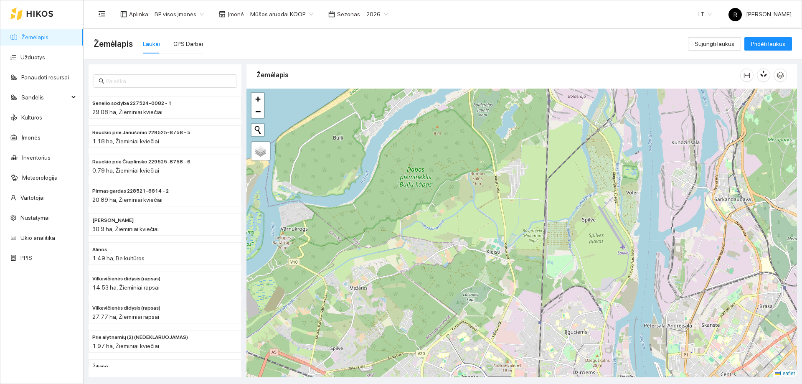
drag, startPoint x: 517, startPoint y: 320, endPoint x: 538, endPoint y: 248, distance: 74.8
click at [536, 254] on div at bounding box center [521, 233] width 550 height 289
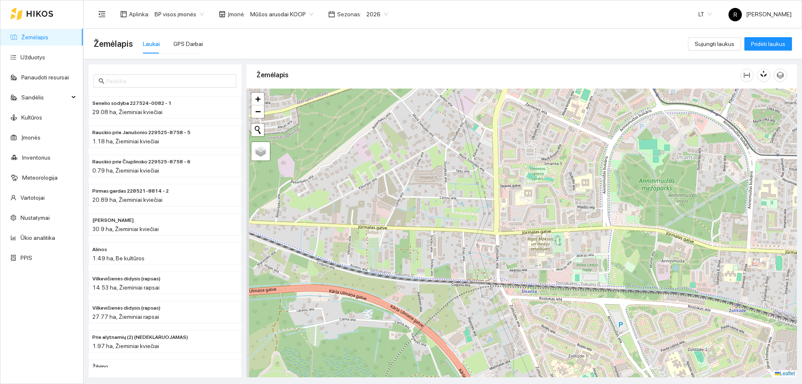
drag, startPoint x: 428, startPoint y: 291, endPoint x: 500, endPoint y: 165, distance: 145.5
click at [499, 166] on div at bounding box center [521, 233] width 550 height 289
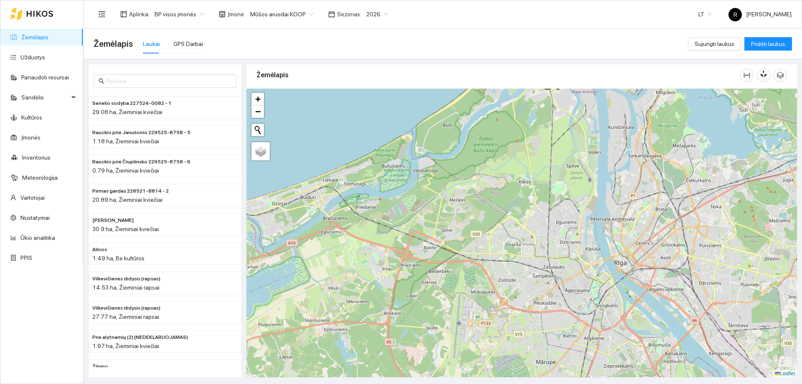
drag, startPoint x: 603, startPoint y: 213, endPoint x: 607, endPoint y: 276, distance: 63.2
click at [607, 276] on div at bounding box center [521, 233] width 550 height 289
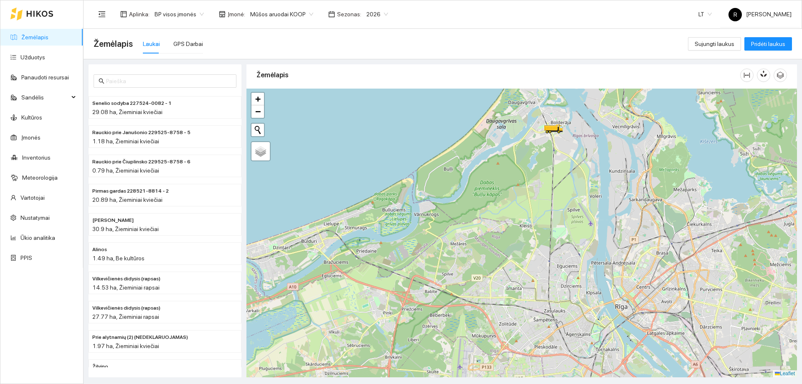
drag, startPoint x: 594, startPoint y: 220, endPoint x: 595, endPoint y: 225, distance: 5.5
click at [595, 225] on div at bounding box center [521, 233] width 550 height 289
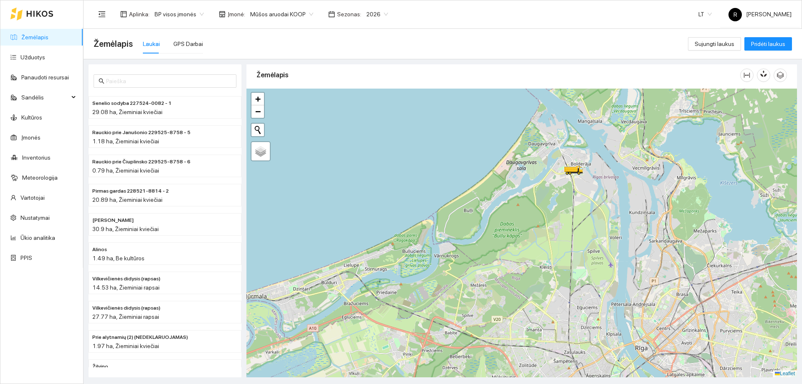
drag, startPoint x: 595, startPoint y: 225, endPoint x: 622, endPoint y: 291, distance: 71.2
click at [622, 291] on div at bounding box center [521, 233] width 550 height 289
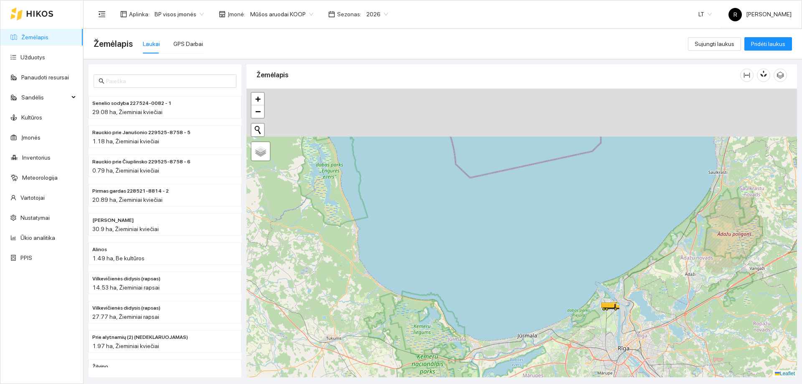
drag, startPoint x: 575, startPoint y: 253, endPoint x: 582, endPoint y: 319, distance: 65.5
click at [582, 319] on div at bounding box center [521, 233] width 550 height 289
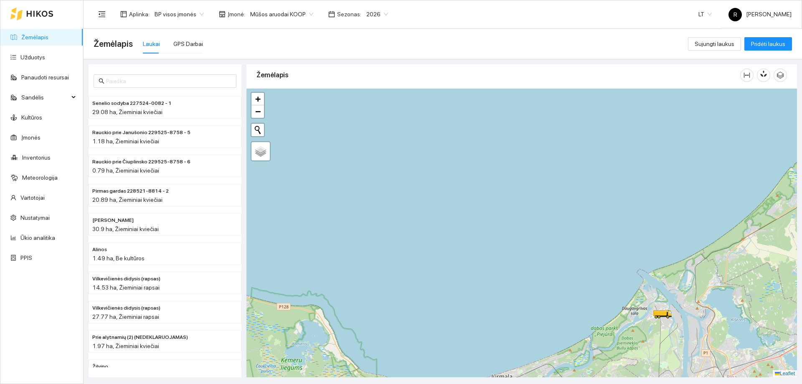
drag, startPoint x: 648, startPoint y: 327, endPoint x: 651, endPoint y: 241, distance: 86.1
click at [651, 241] on div at bounding box center [521, 233] width 550 height 289
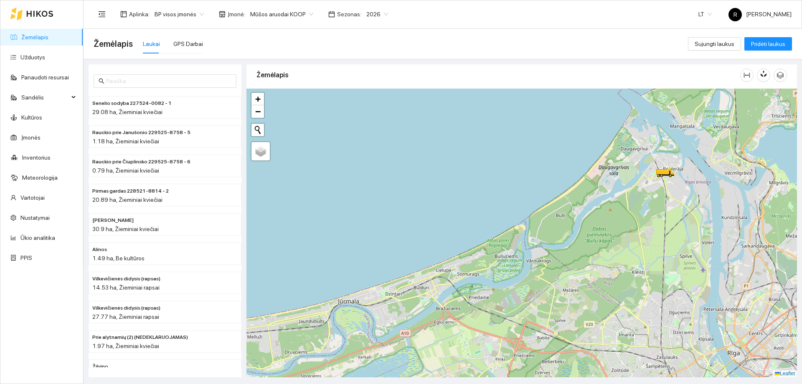
drag, startPoint x: 586, startPoint y: 252, endPoint x: 607, endPoint y: 155, distance: 99.2
click at [607, 159] on div at bounding box center [521, 233] width 550 height 289
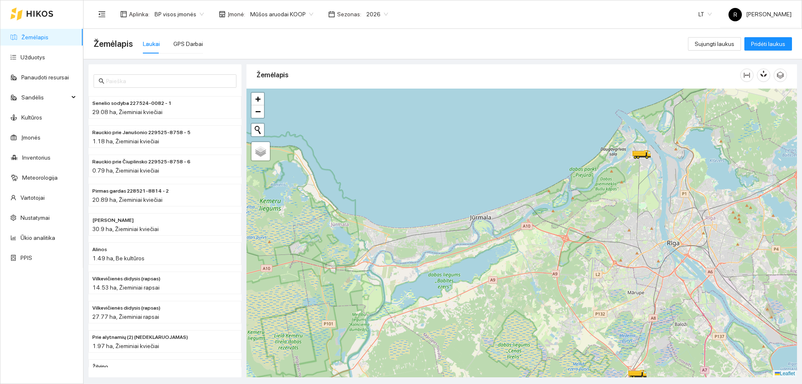
drag, startPoint x: 624, startPoint y: 311, endPoint x: 656, endPoint y: 245, distance: 73.0
click at [655, 246] on div at bounding box center [521, 233] width 550 height 289
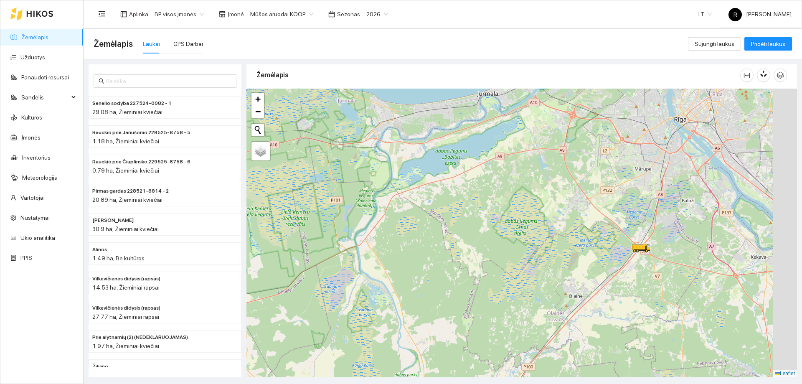
drag, startPoint x: 621, startPoint y: 319, endPoint x: 568, endPoint y: 283, distance: 64.2
click at [568, 283] on div at bounding box center [521, 233] width 550 height 289
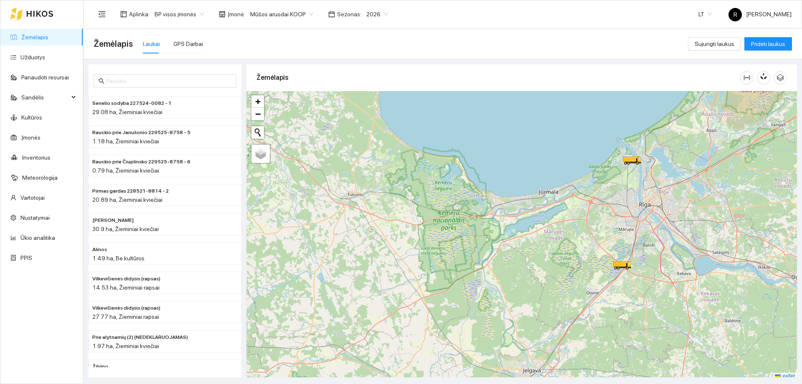
scroll to position [3, 0]
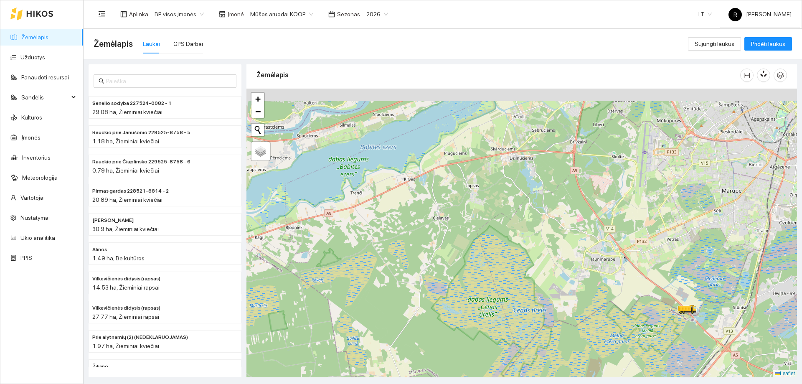
drag, startPoint x: 594, startPoint y: 170, endPoint x: 684, endPoint y: 276, distance: 138.6
click at [684, 276] on div at bounding box center [521, 233] width 550 height 289
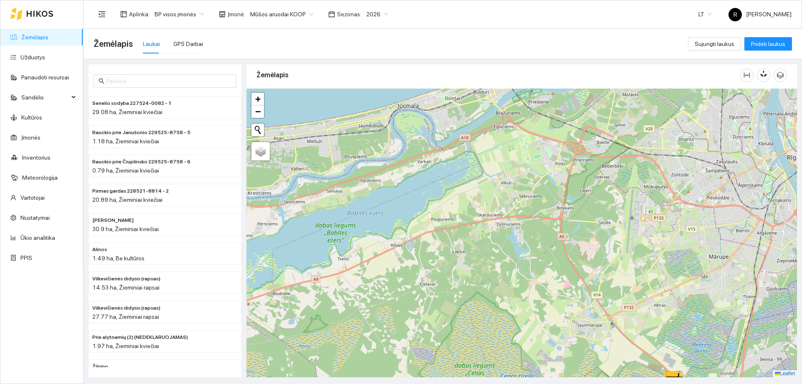
drag, startPoint x: 690, startPoint y: 202, endPoint x: 676, endPoint y: 267, distance: 67.1
click at [676, 267] on div at bounding box center [521, 233] width 550 height 289
